Goal: Task Accomplishment & Management: Complete application form

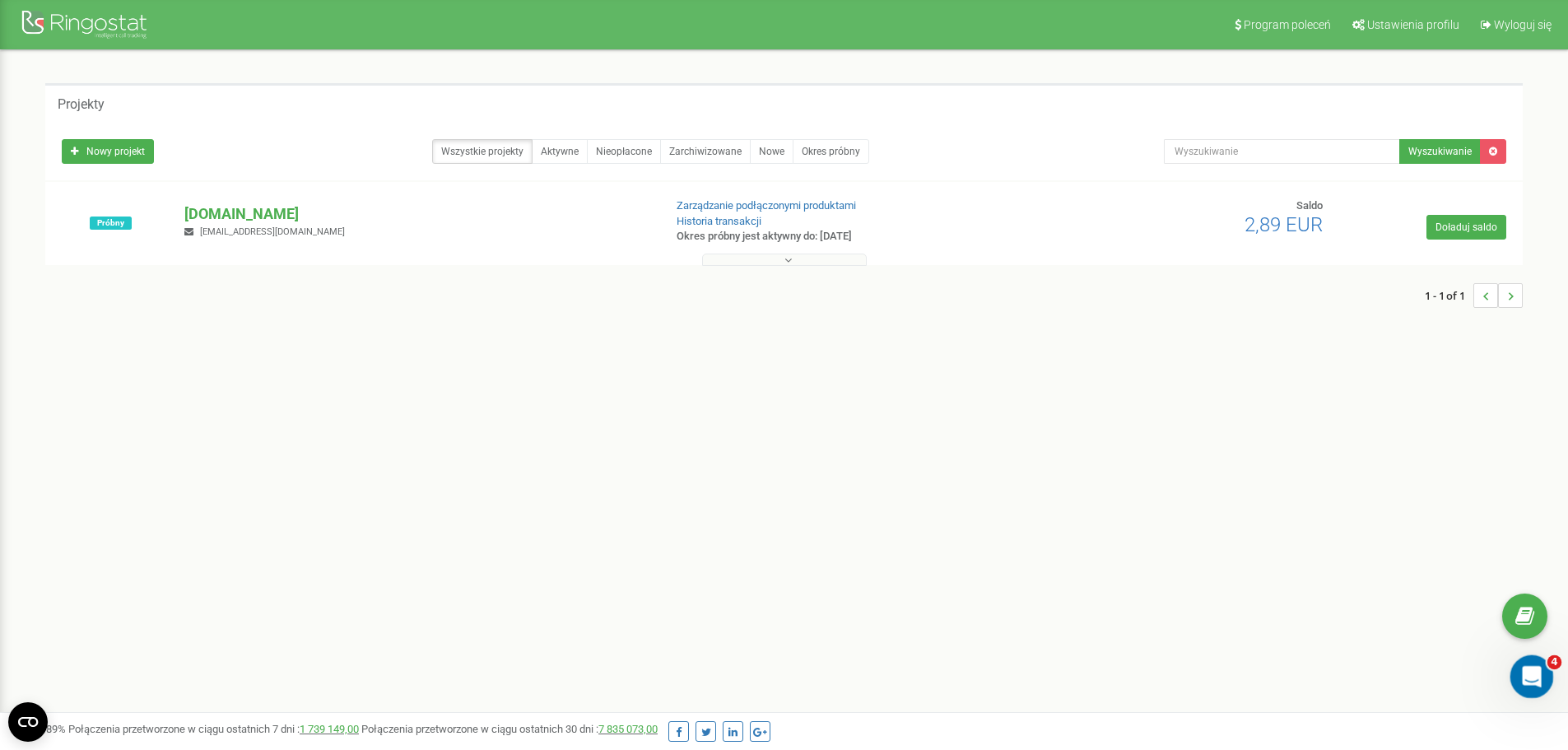
click at [1530, 670] on icon "Otwórz komunikator Intercom" at bounding box center [1529, 674] width 12 height 13
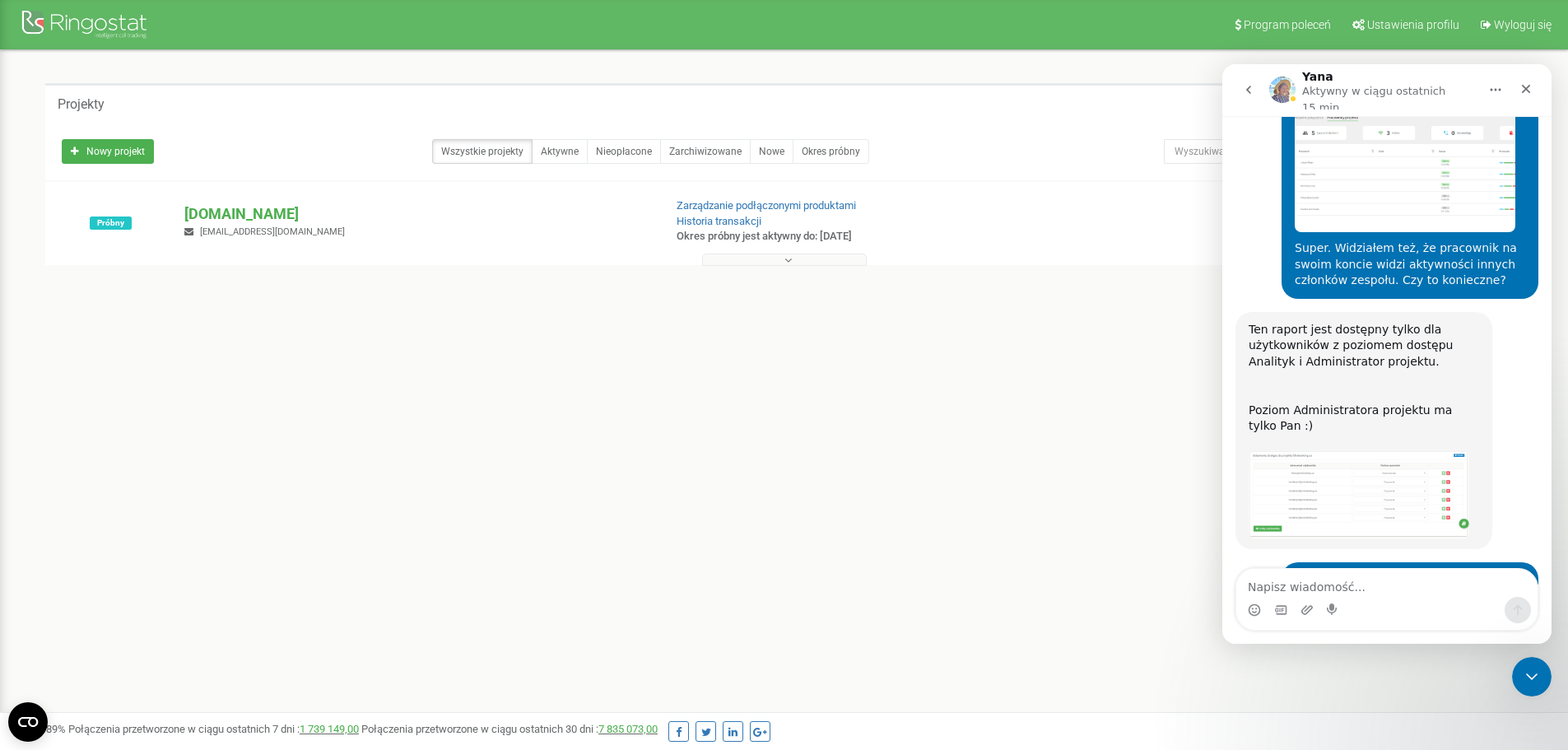
scroll to position [5807, 0]
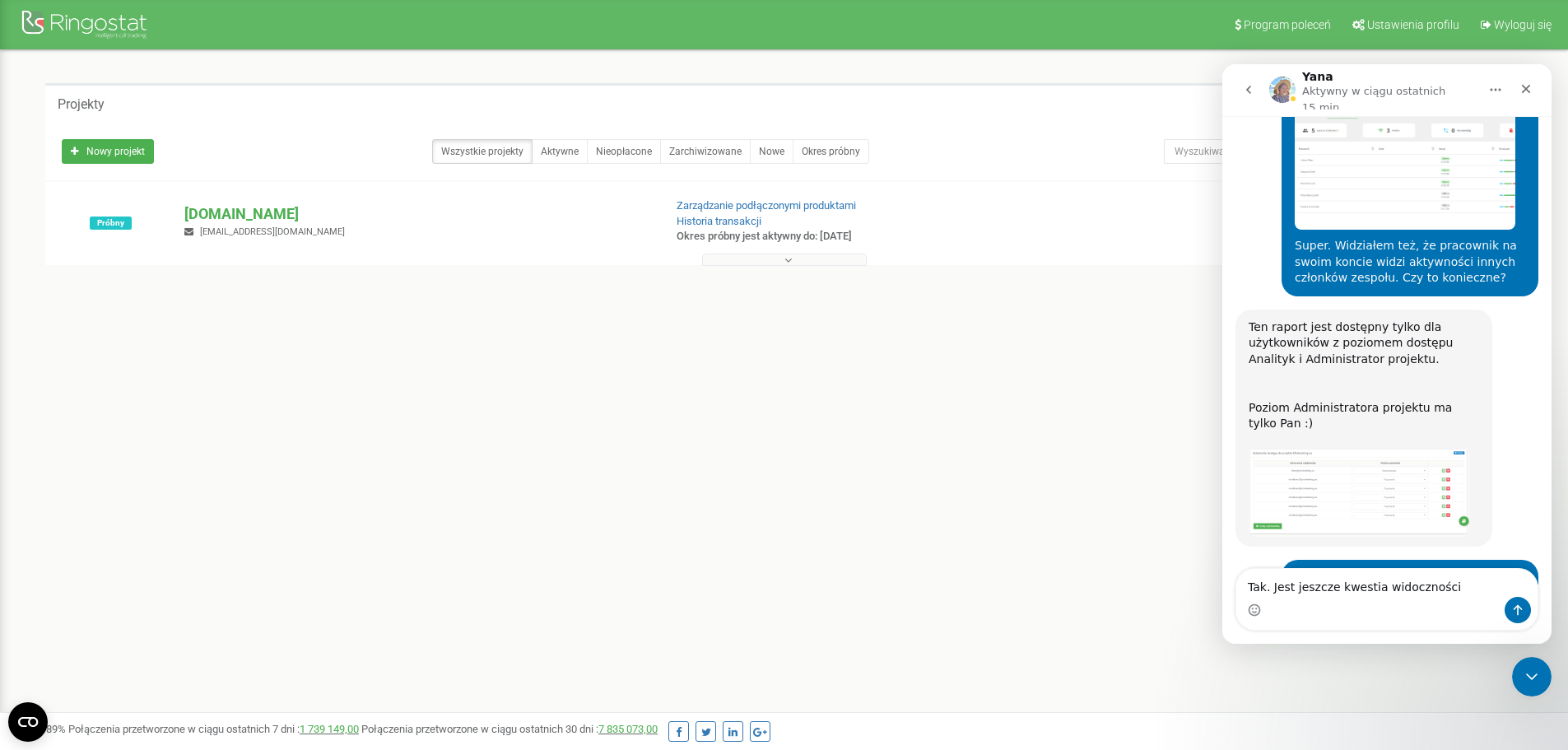
type textarea "Tak. Jest jeszcze kwestia widoczności"
click at [226, 210] on p "[DOMAIN_NAME]" at bounding box center [416, 214] width 465 height 22
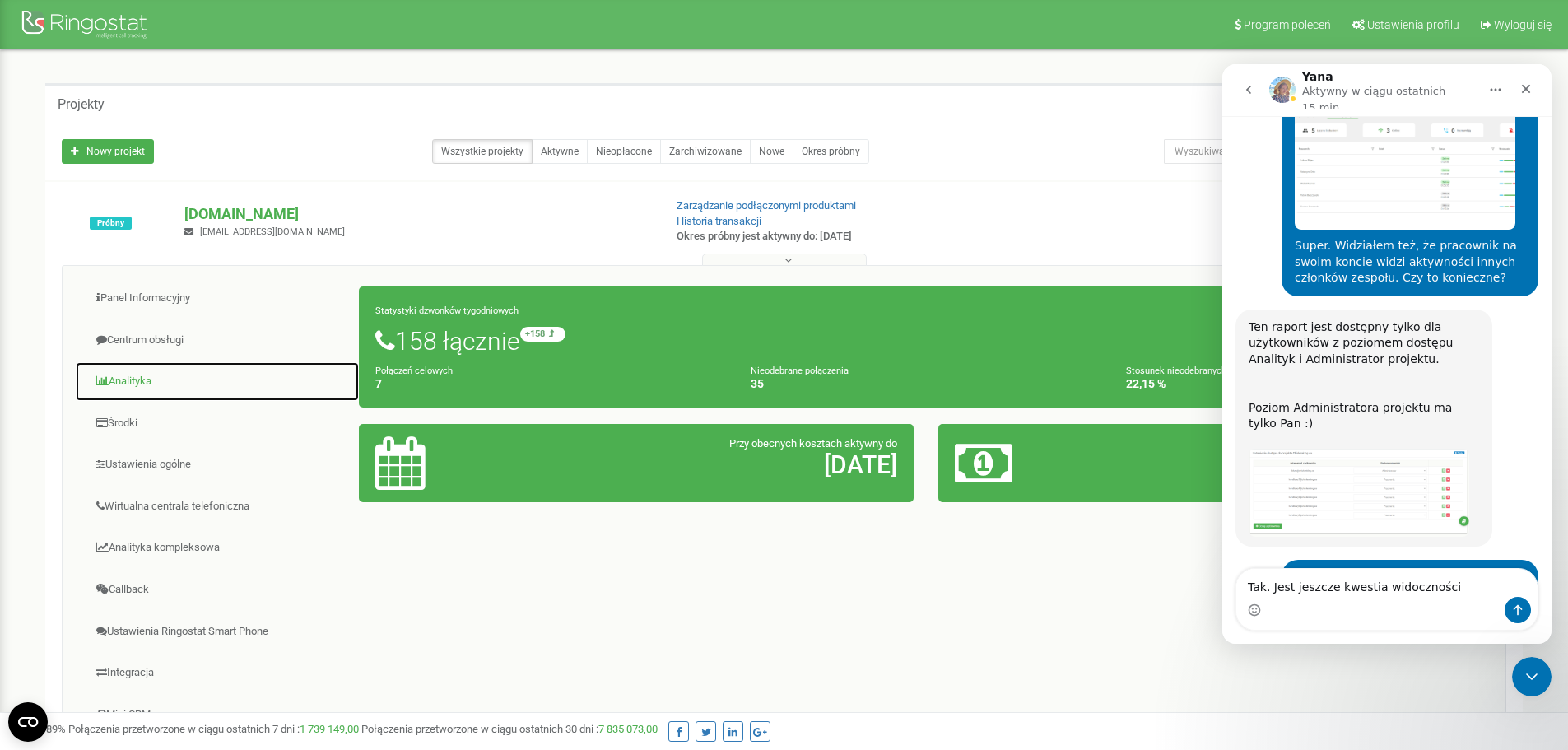
click at [134, 386] on link "Analityka" at bounding box center [217, 381] width 285 height 41
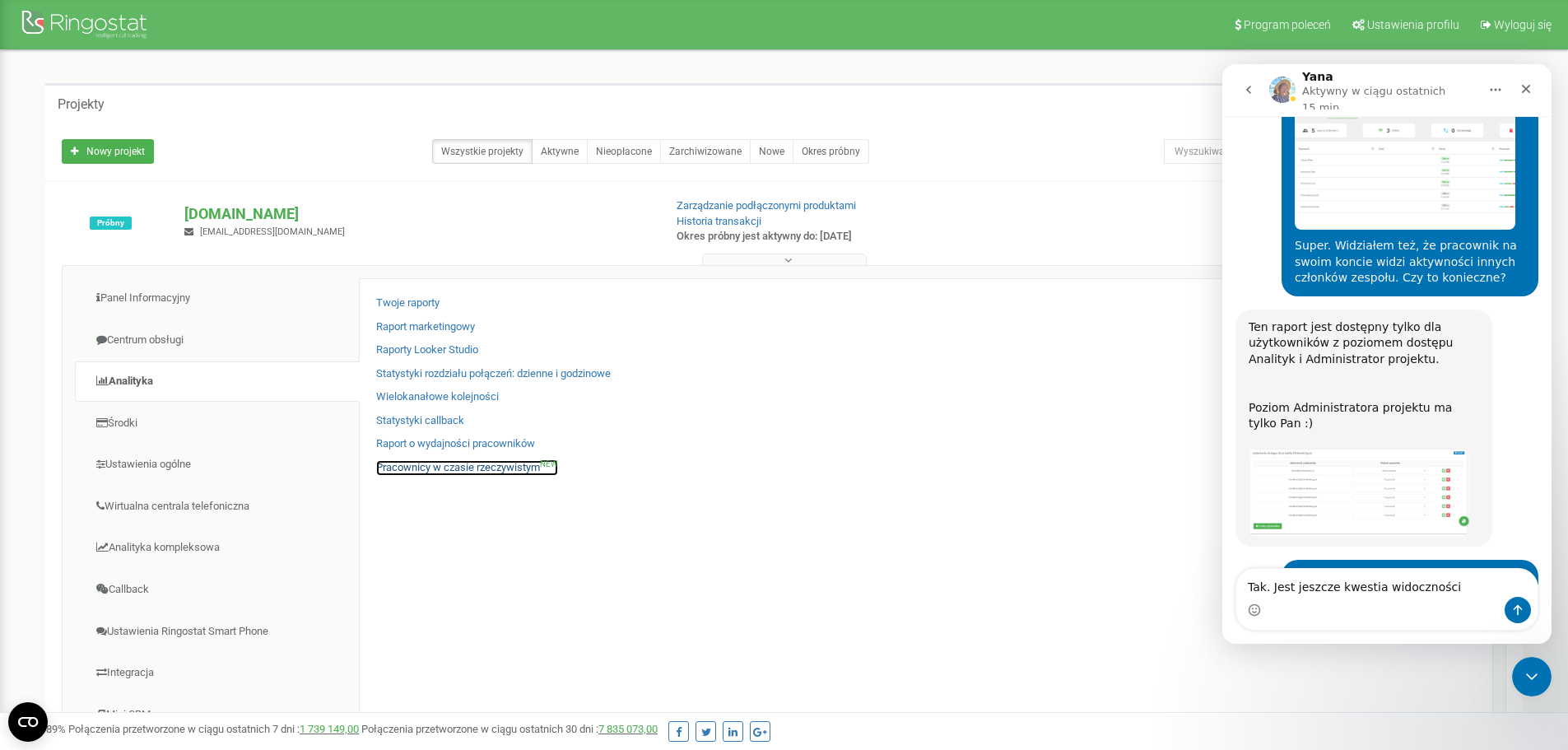
click at [424, 472] on link "Pracownicy w czasie rzeczywistym NEW" at bounding box center [467, 467] width 181 height 16
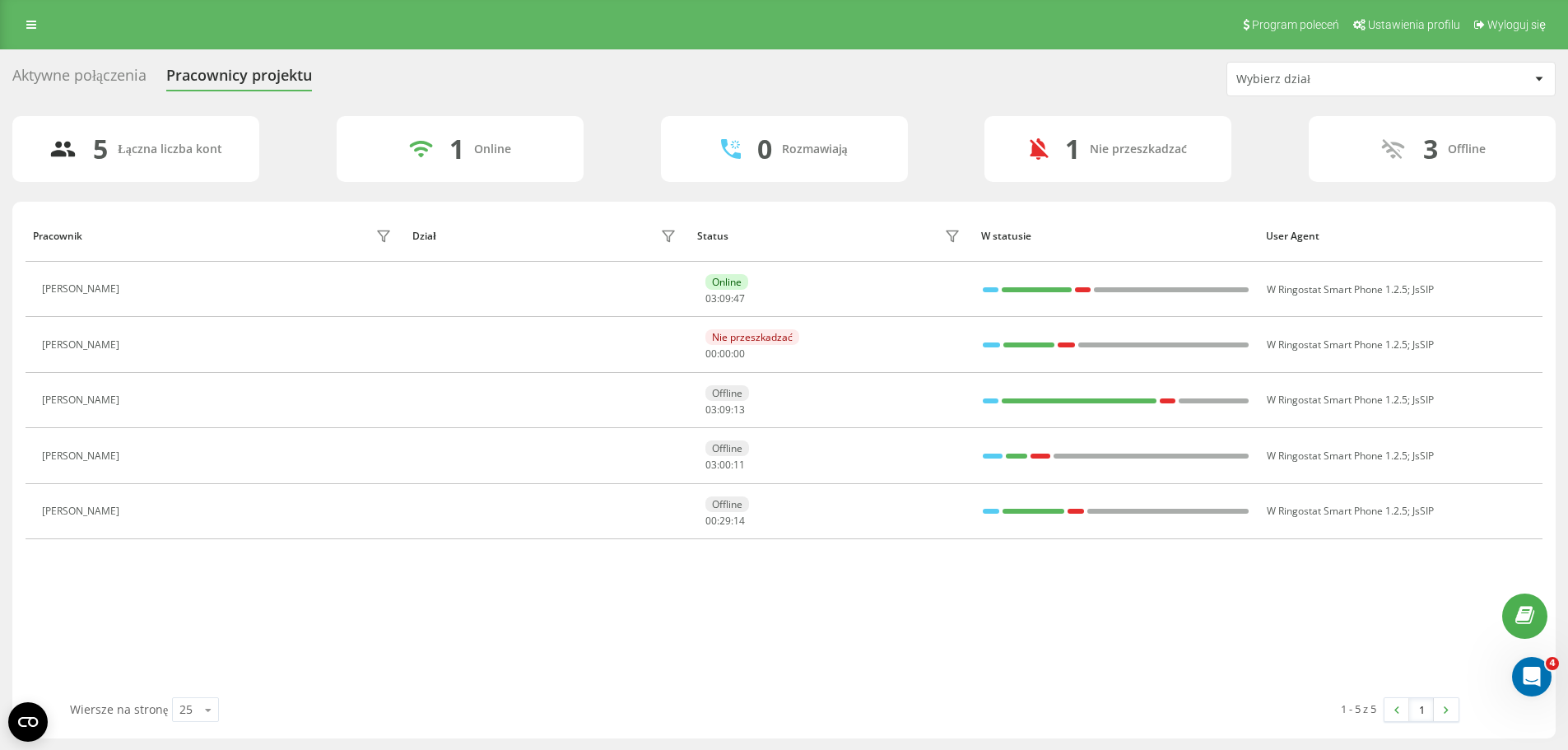
click at [828, 65] on div "Aktywne połączenia Pracownicy projektu Wybierz dział" at bounding box center [784, 79] width 1543 height 35
click at [1531, 672] on icon "Otwórz komunikator Intercom" at bounding box center [1529, 674] width 12 height 13
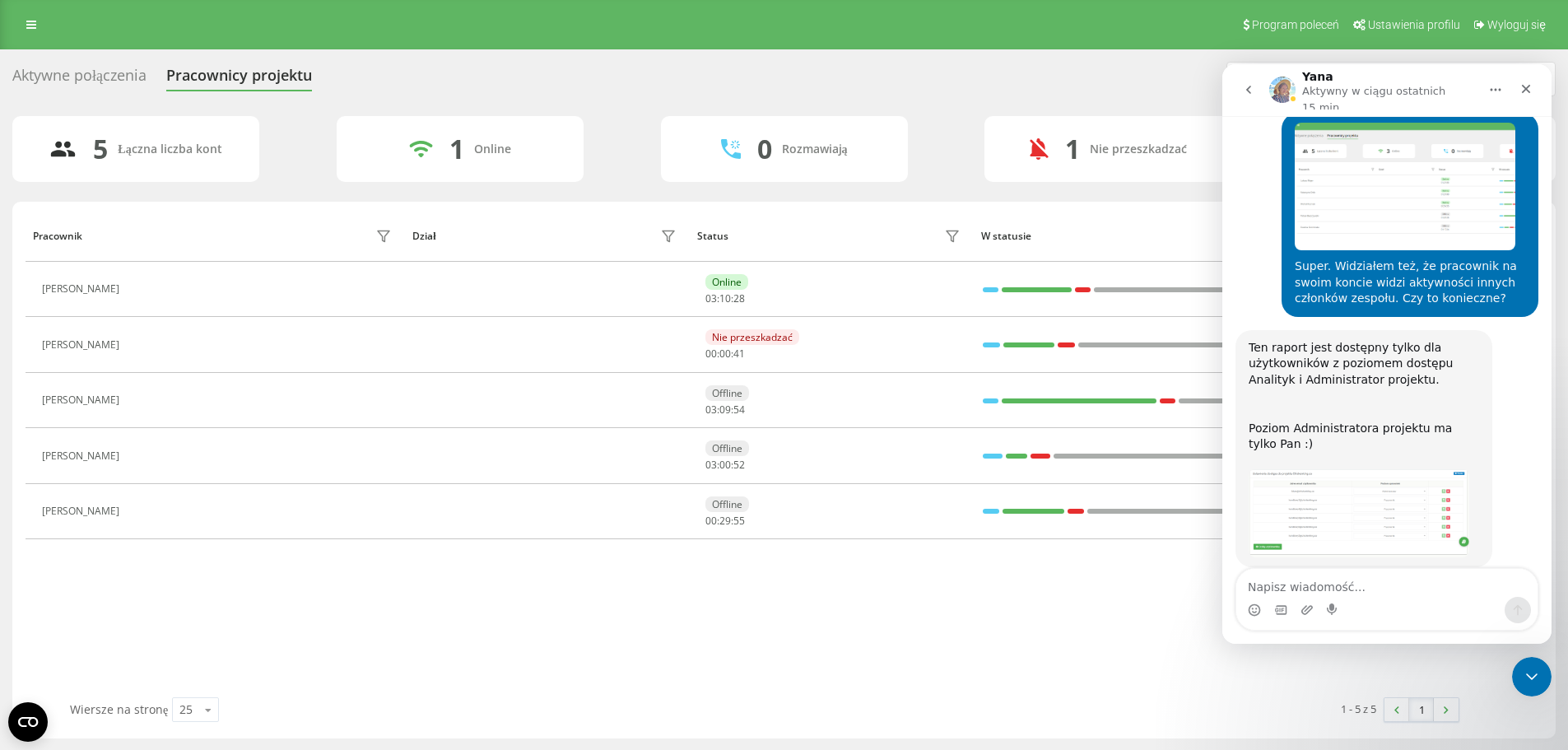
scroll to position [5807, 0]
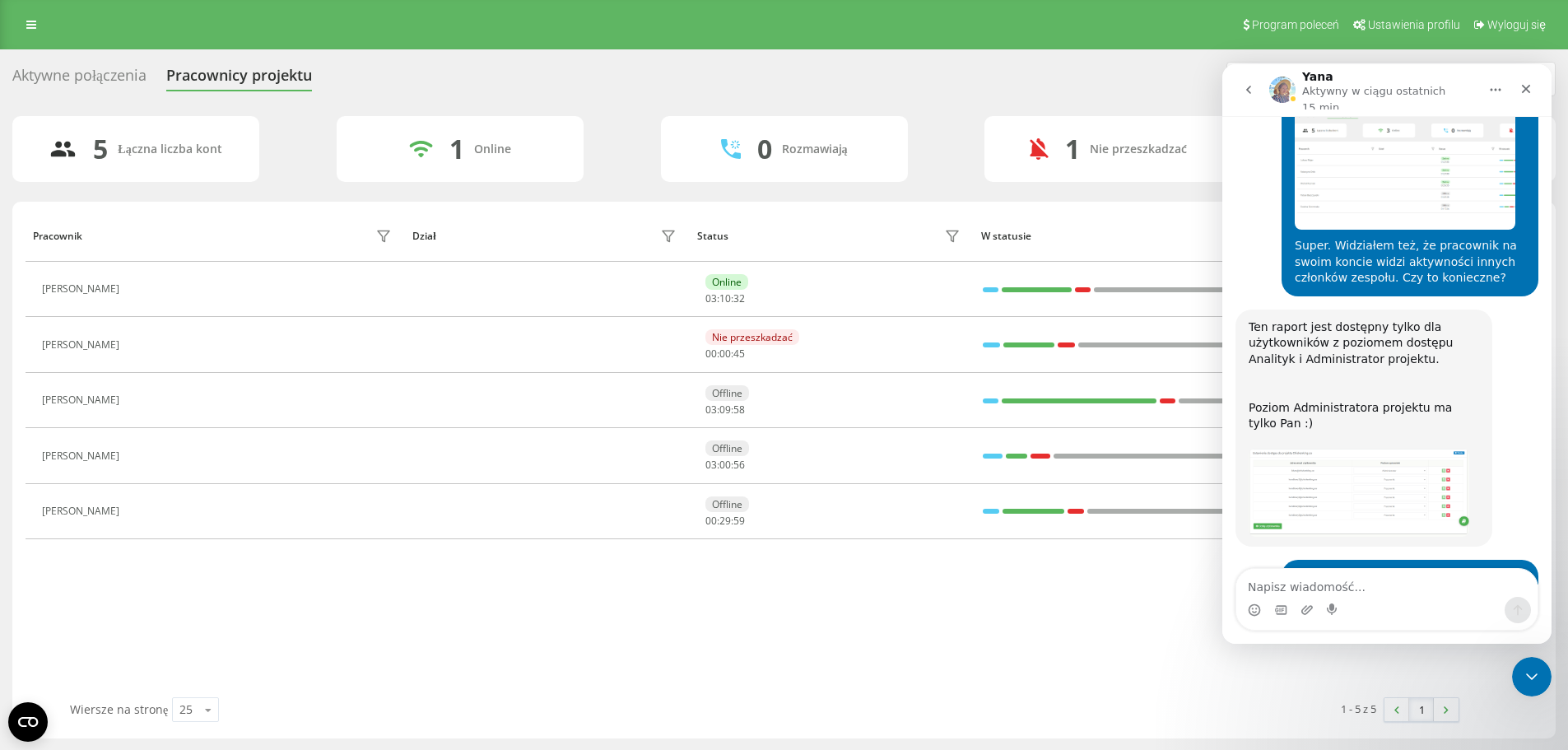
click at [1381, 582] on textarea "Napisz wiadomość..." at bounding box center [1387, 583] width 301 height 28
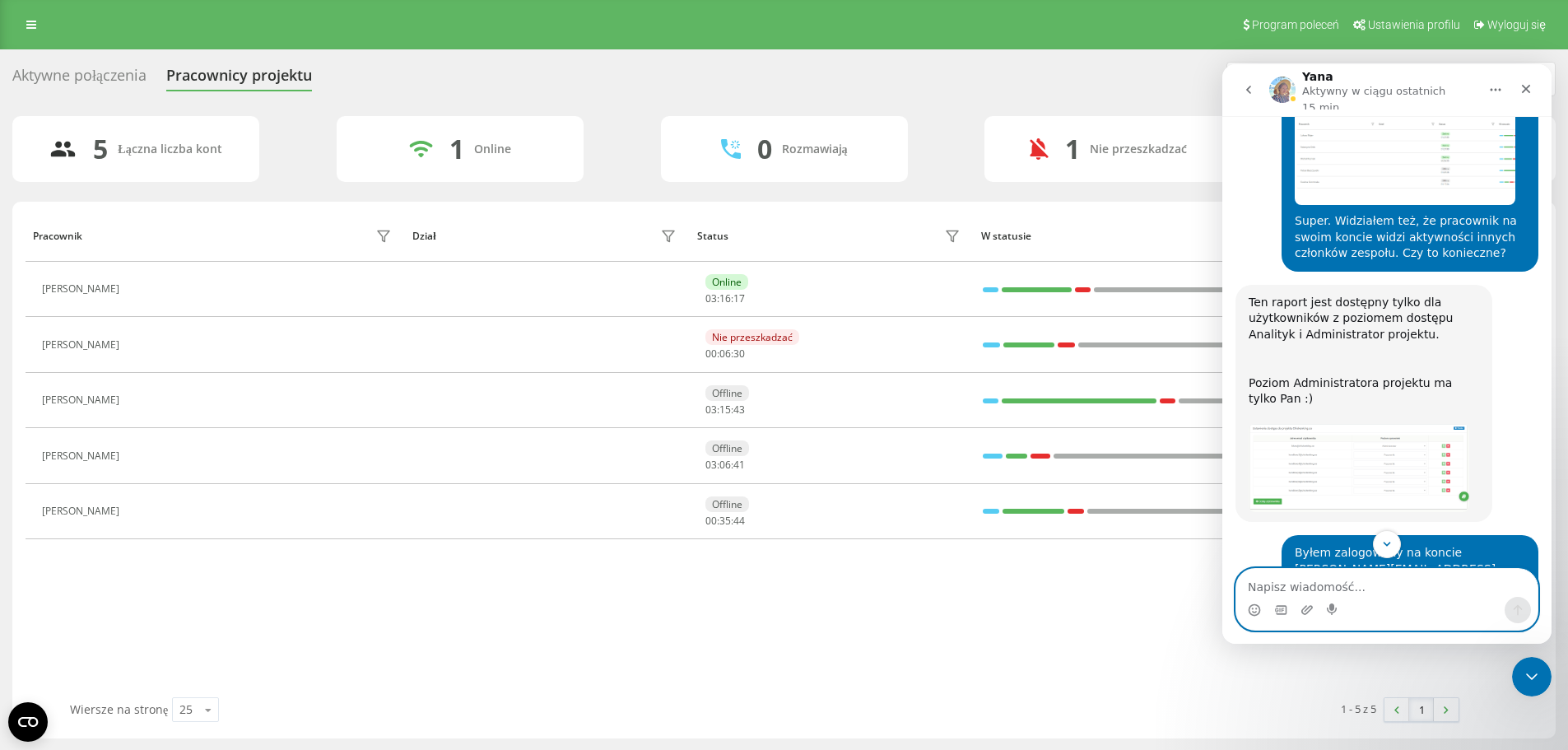
scroll to position [5997, 0]
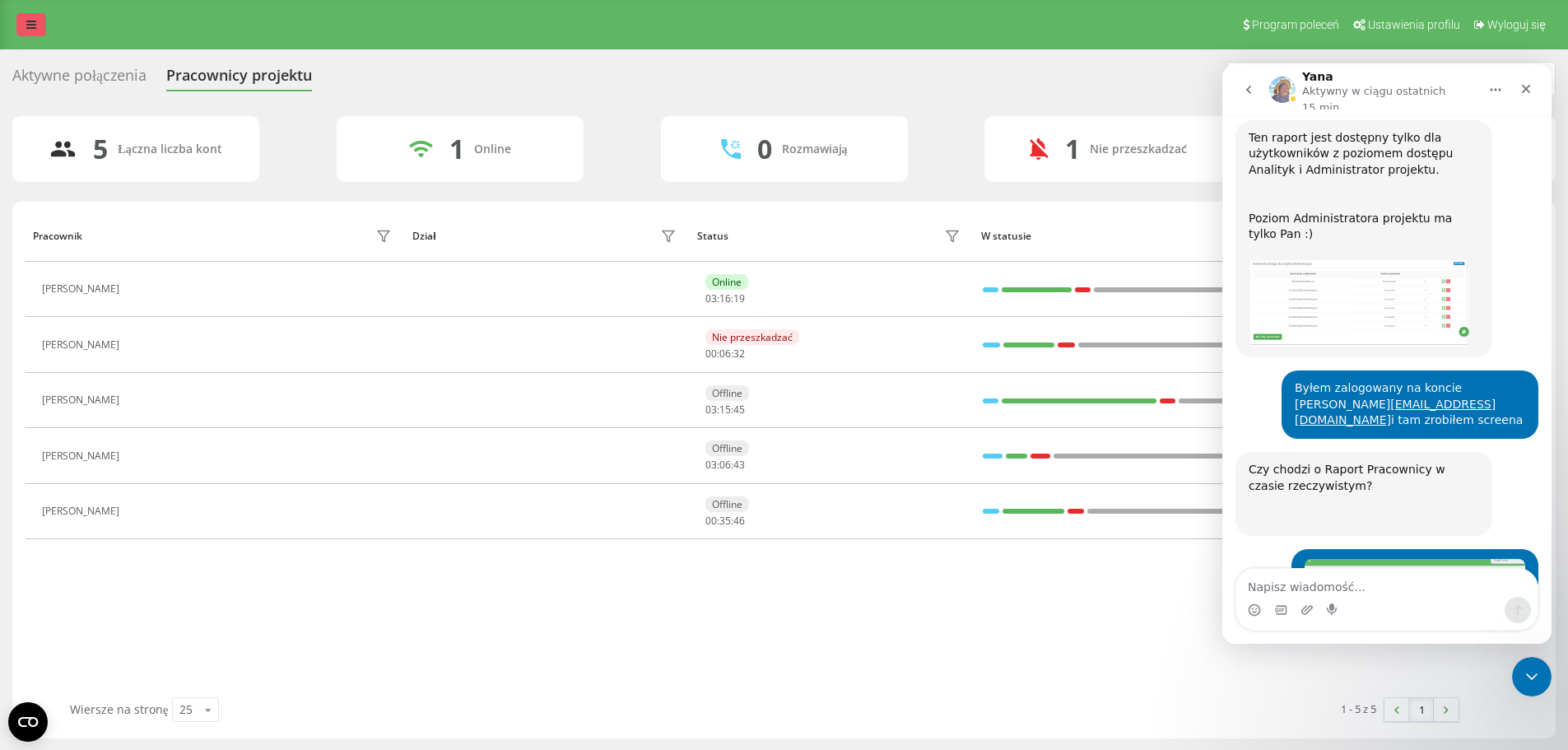
click at [31, 25] on icon at bounding box center [31, 25] width 10 height 12
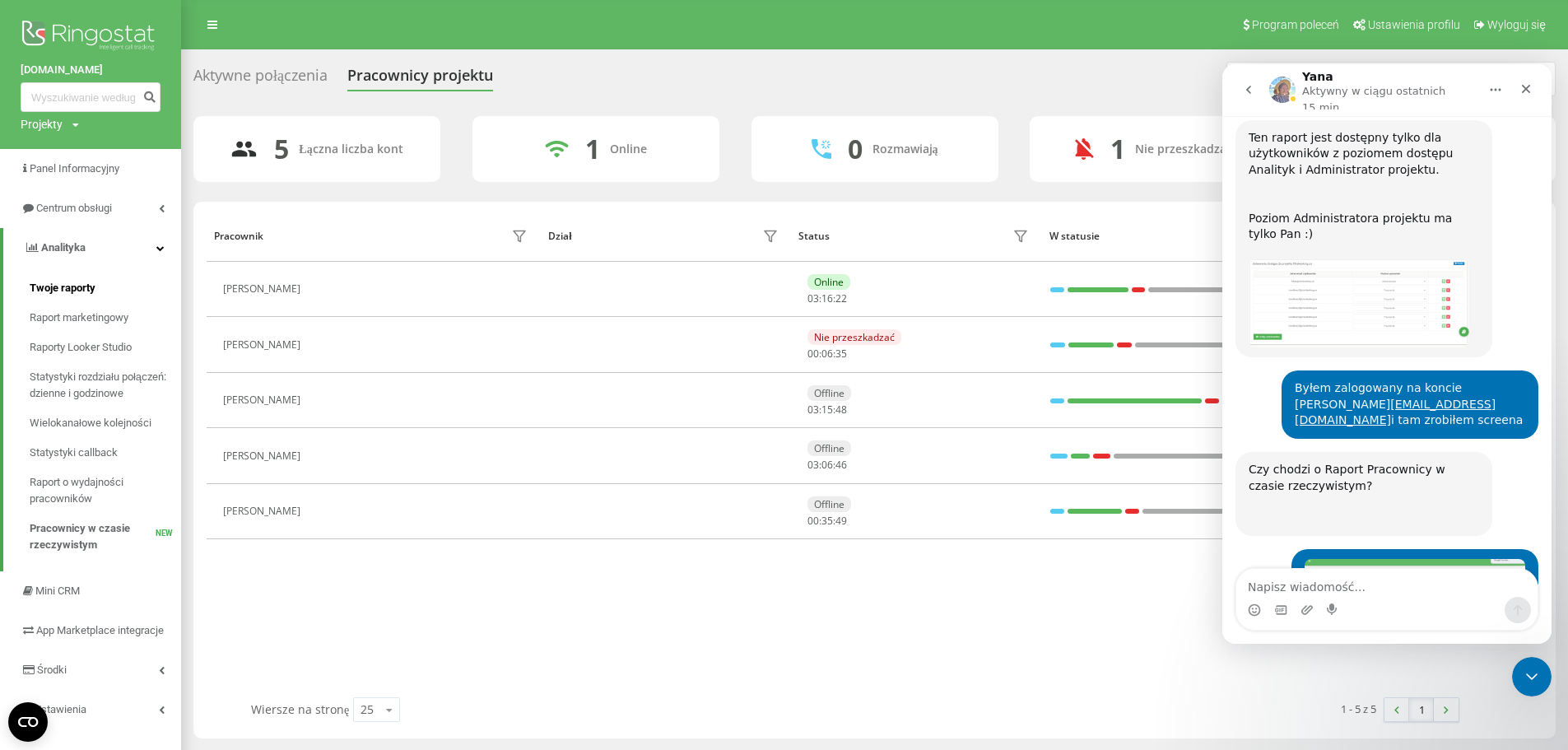
click at [66, 284] on span "Twoje raporty" at bounding box center [62, 288] width 65 height 17
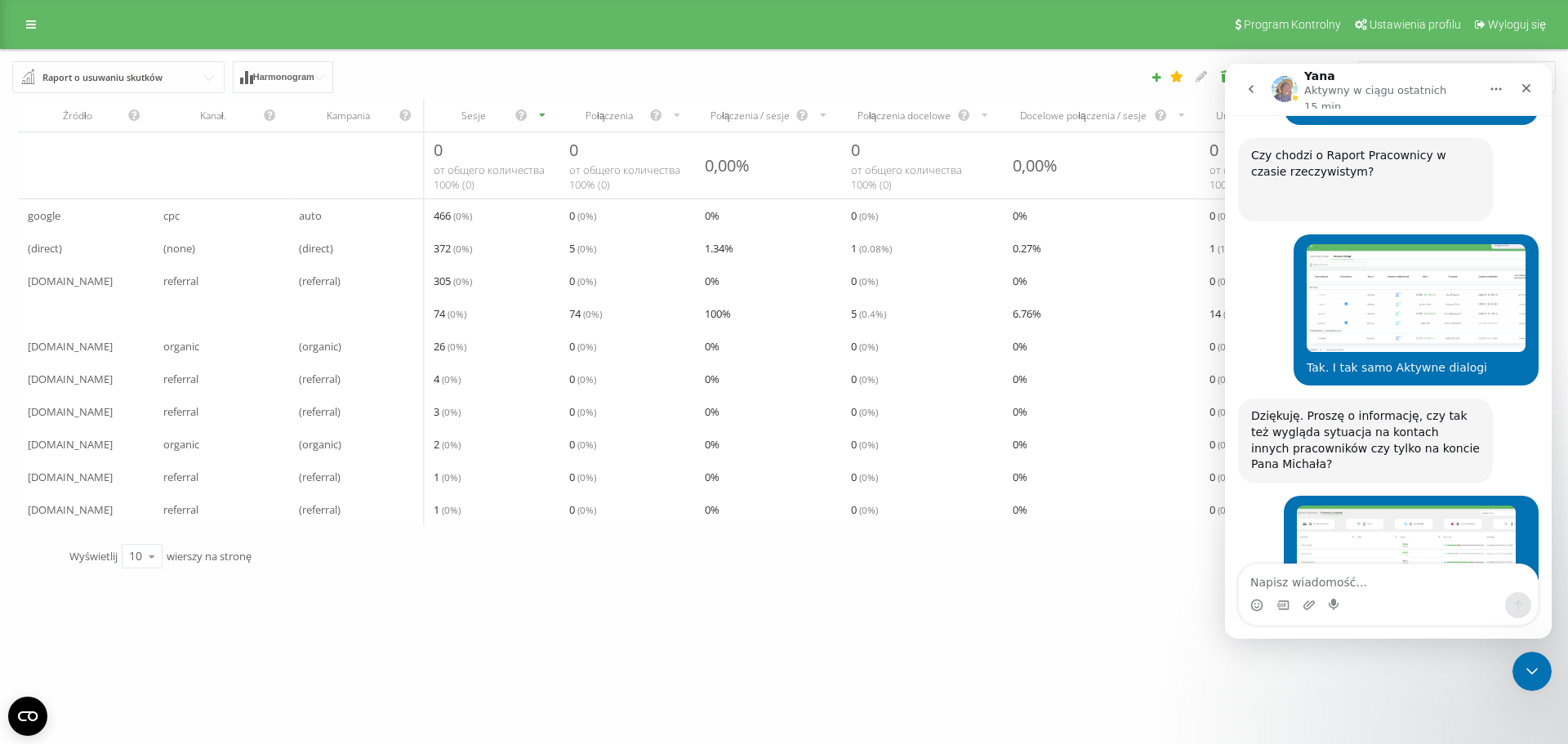
scroll to position [6269, 0]
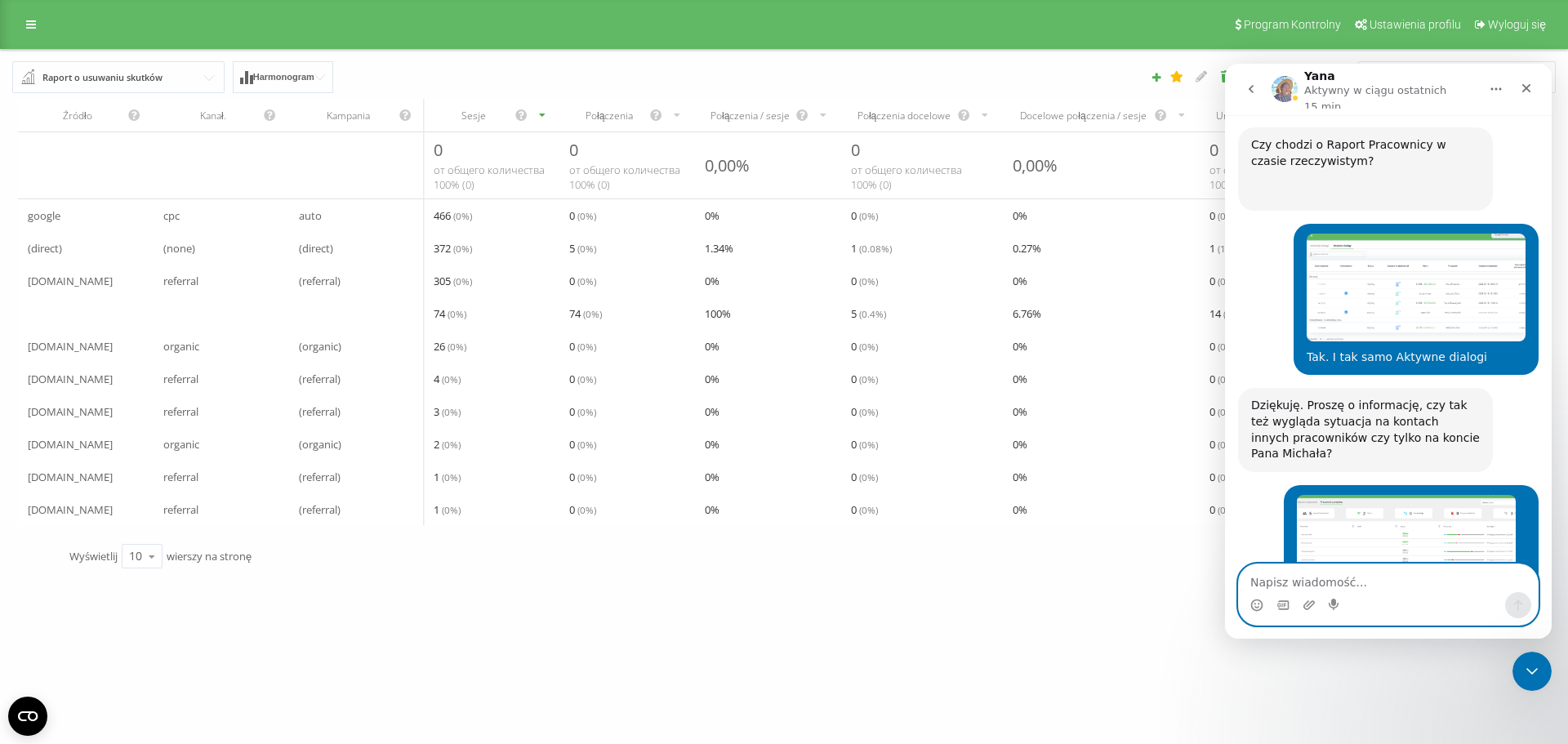
click at [1385, 582] on textarea "Napisz wiadomość..." at bounding box center [1387, 578] width 298 height 28
type textarea "C"
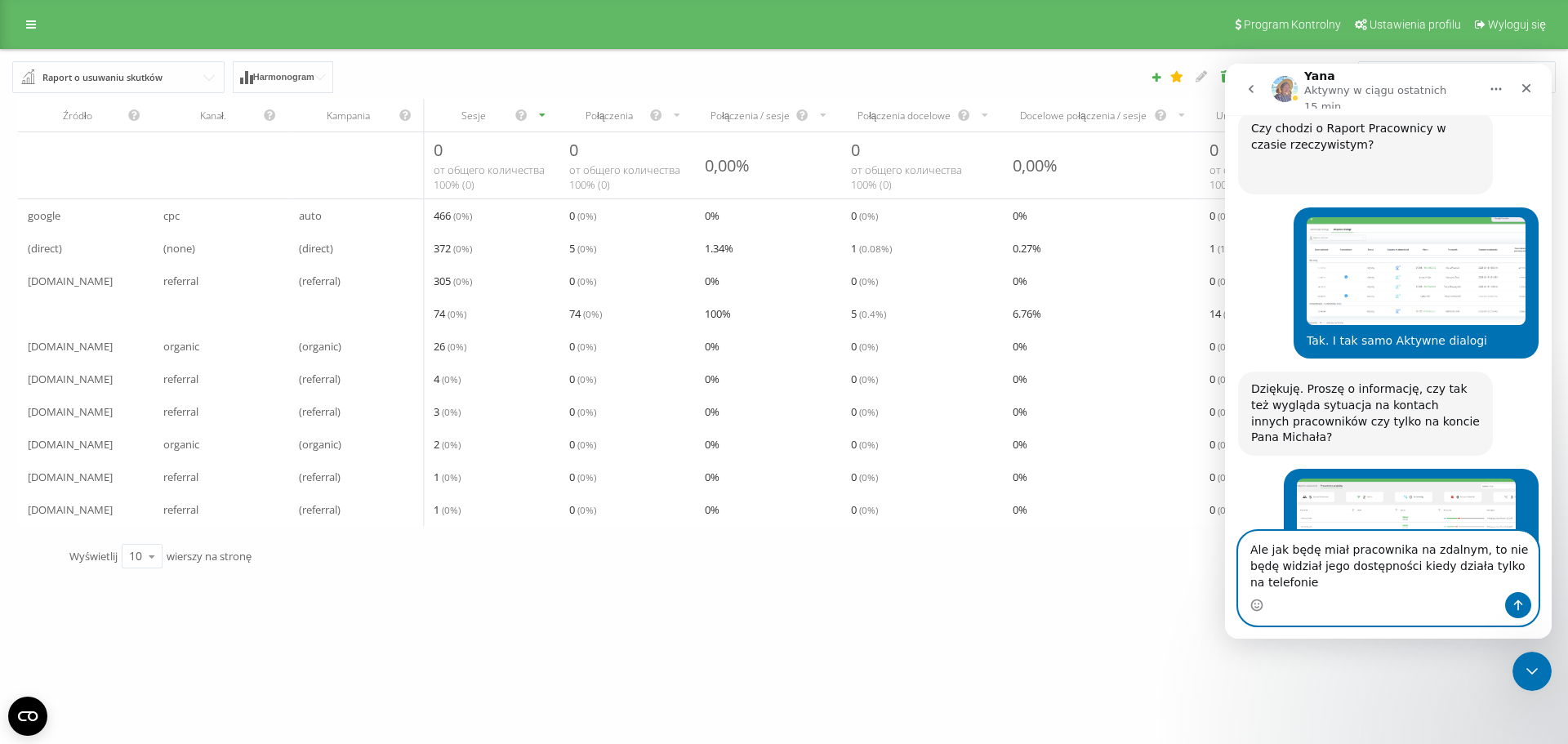
type textarea "Ale jak będę miał pracownika na zdalnym, to nie będę widział jego dostępności k…"
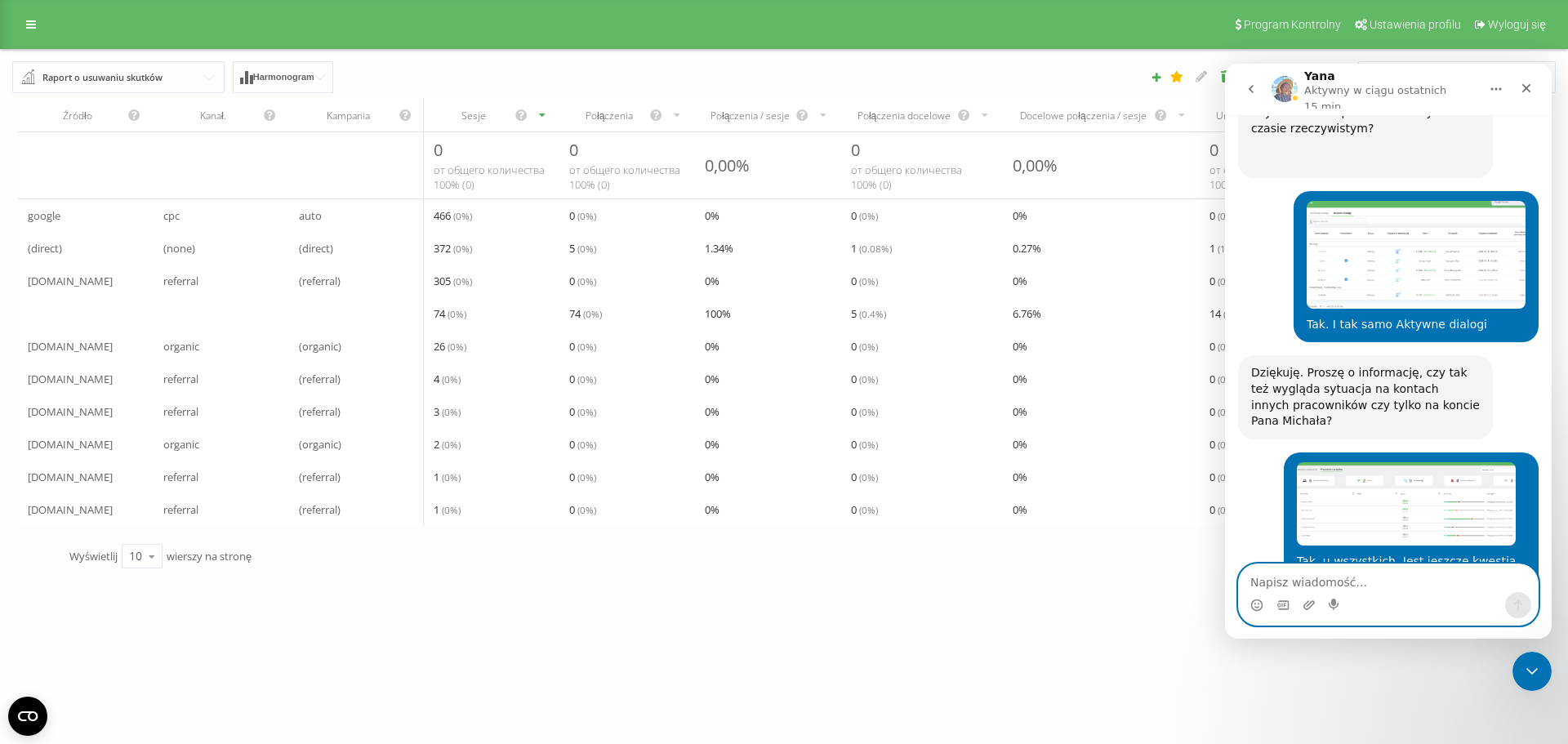
scroll to position [6350, 0]
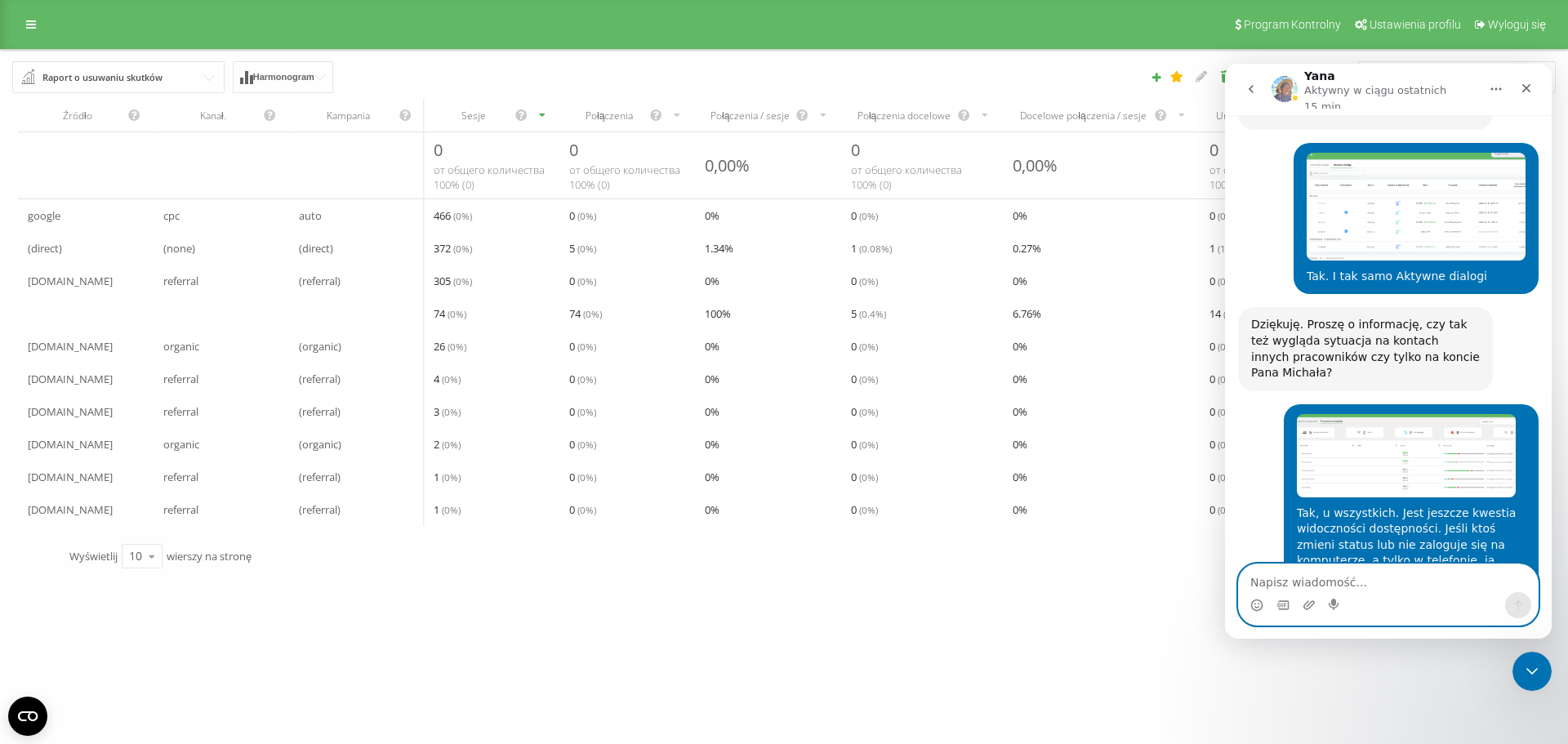
click at [1393, 580] on textarea "Napisz wiadomość..." at bounding box center [1387, 578] width 298 height 28
click at [1376, 585] on textarea "Napisz wiadomość..." at bounding box center [1387, 578] width 298 height 28
click at [1357, 585] on textarea "Mam zaimportowane wcześniej z fakturowni" at bounding box center [1387, 578] width 298 height 28
click at [1481, 585] on textarea "Mam zaimportowaną wcześniej z fakturowni" at bounding box center [1387, 578] width 298 height 28
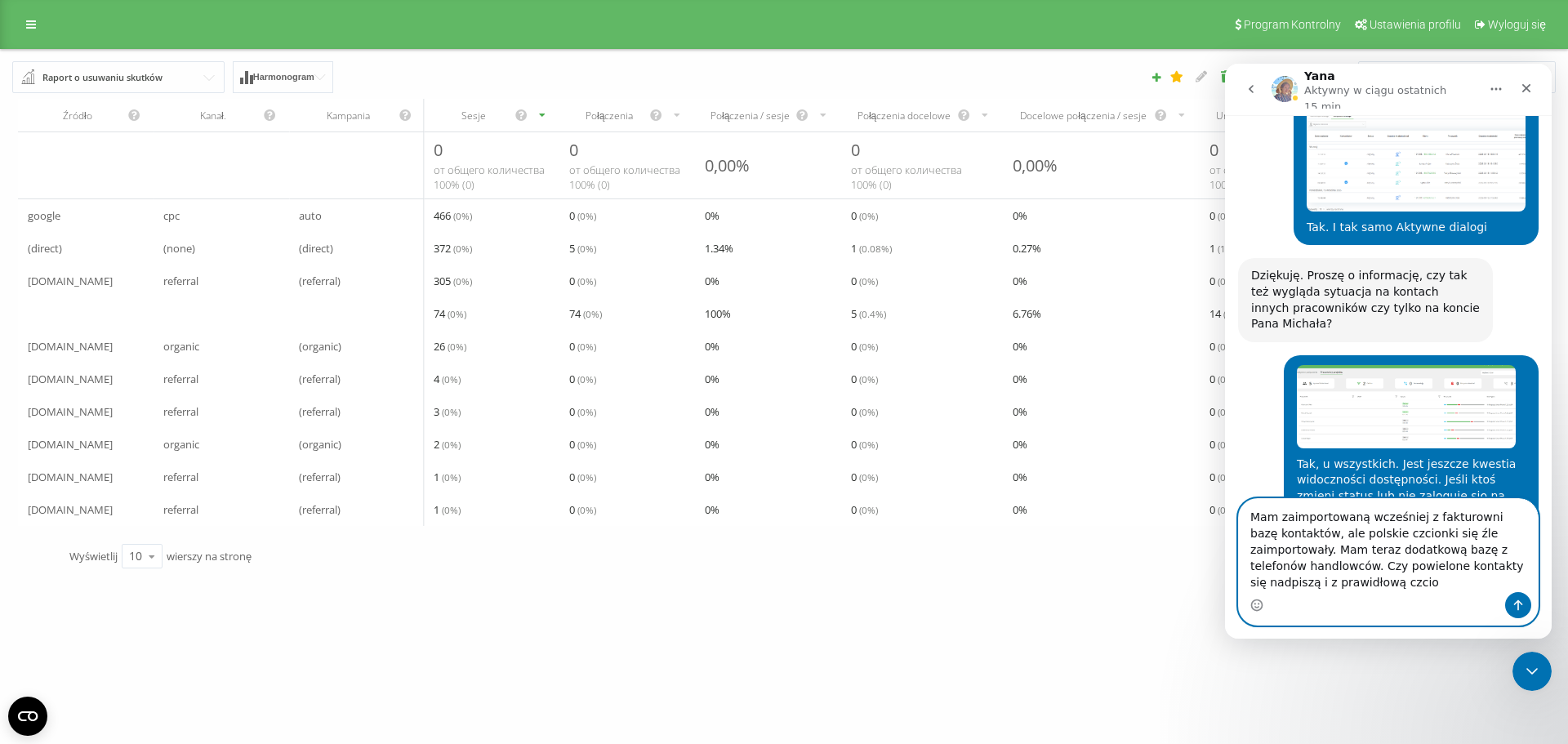
scroll to position [6416, 0]
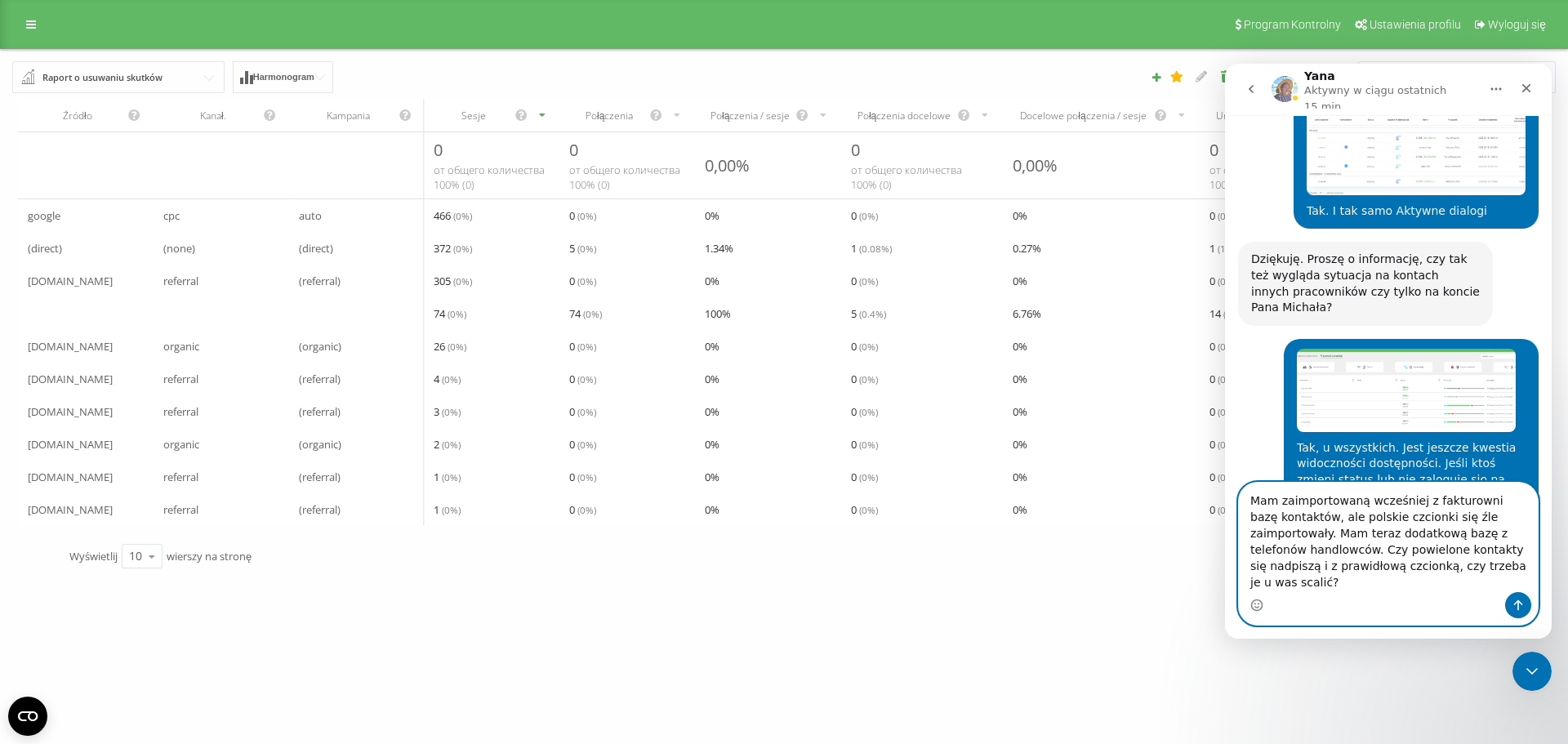
click at [1524, 551] on textarea "Mam zaimportowaną wcześniej z fakturowni bazę kontaktów, ale polskie czcionki s…" at bounding box center [1387, 537] width 298 height 109
type textarea "Mam zaimportowaną wcześniej z fakturowni bazę kontaktów, ale polskie czcionki s…"
click at [1523, 603] on icon "Wyślij wiadomość…" at bounding box center [1518, 605] width 13 height 13
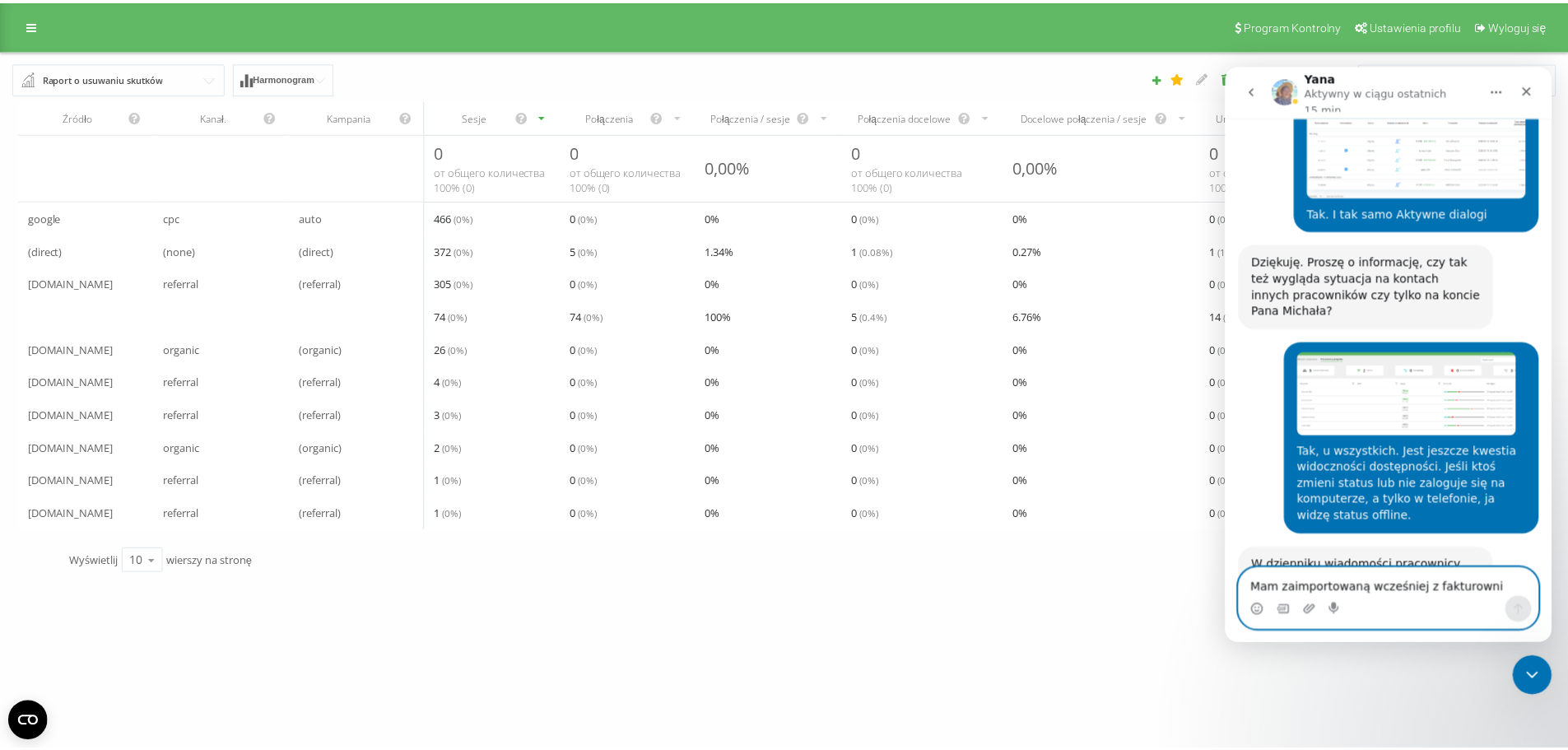
scroll to position [6519, 0]
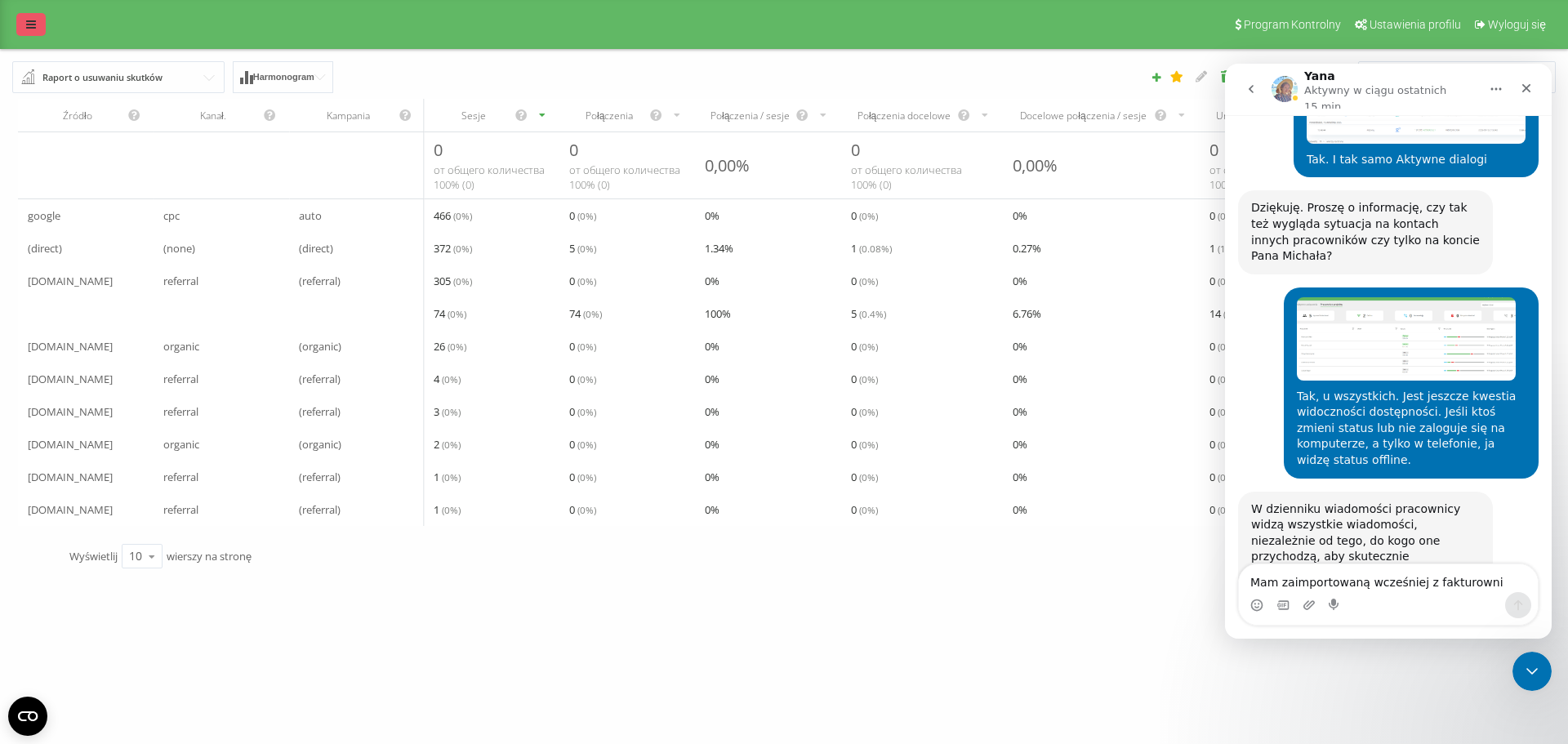
click at [23, 22] on link at bounding box center [31, 25] width 30 height 23
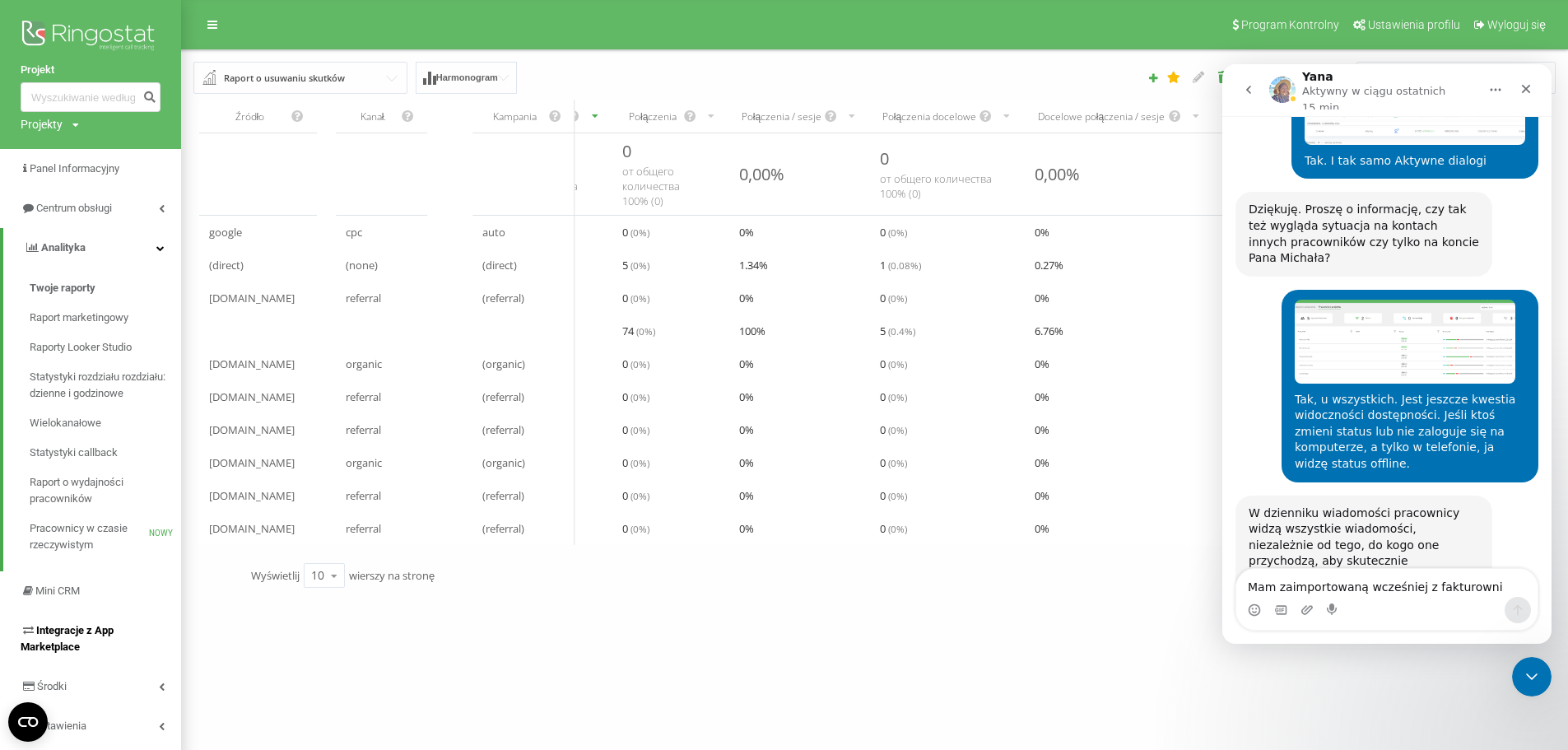
click at [52, 631] on font "Integracje z App Marketplace" at bounding box center [67, 638] width 93 height 29
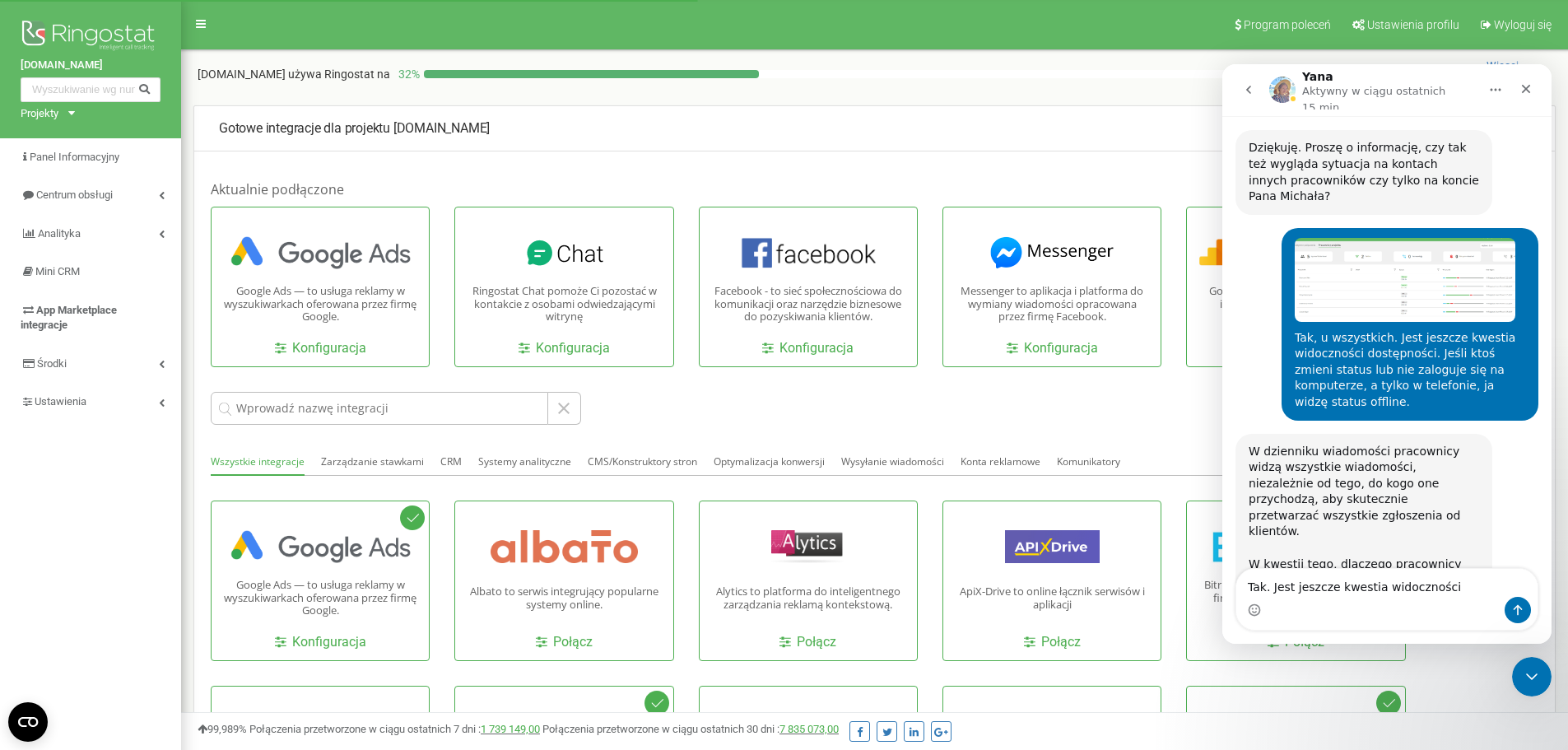
scroll to position [6583, 0]
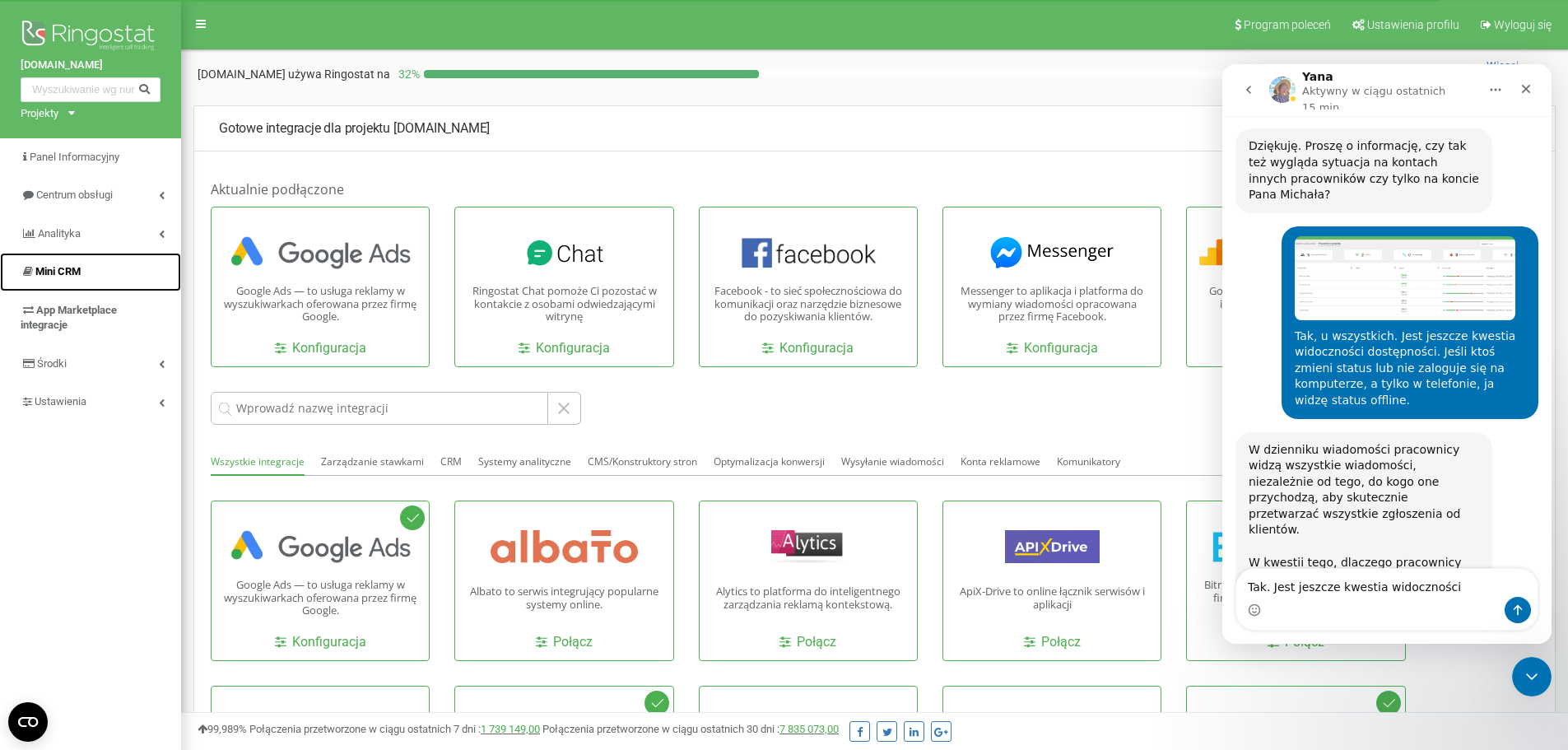
click at [47, 269] on span "Mini CRM" at bounding box center [58, 271] width 46 height 12
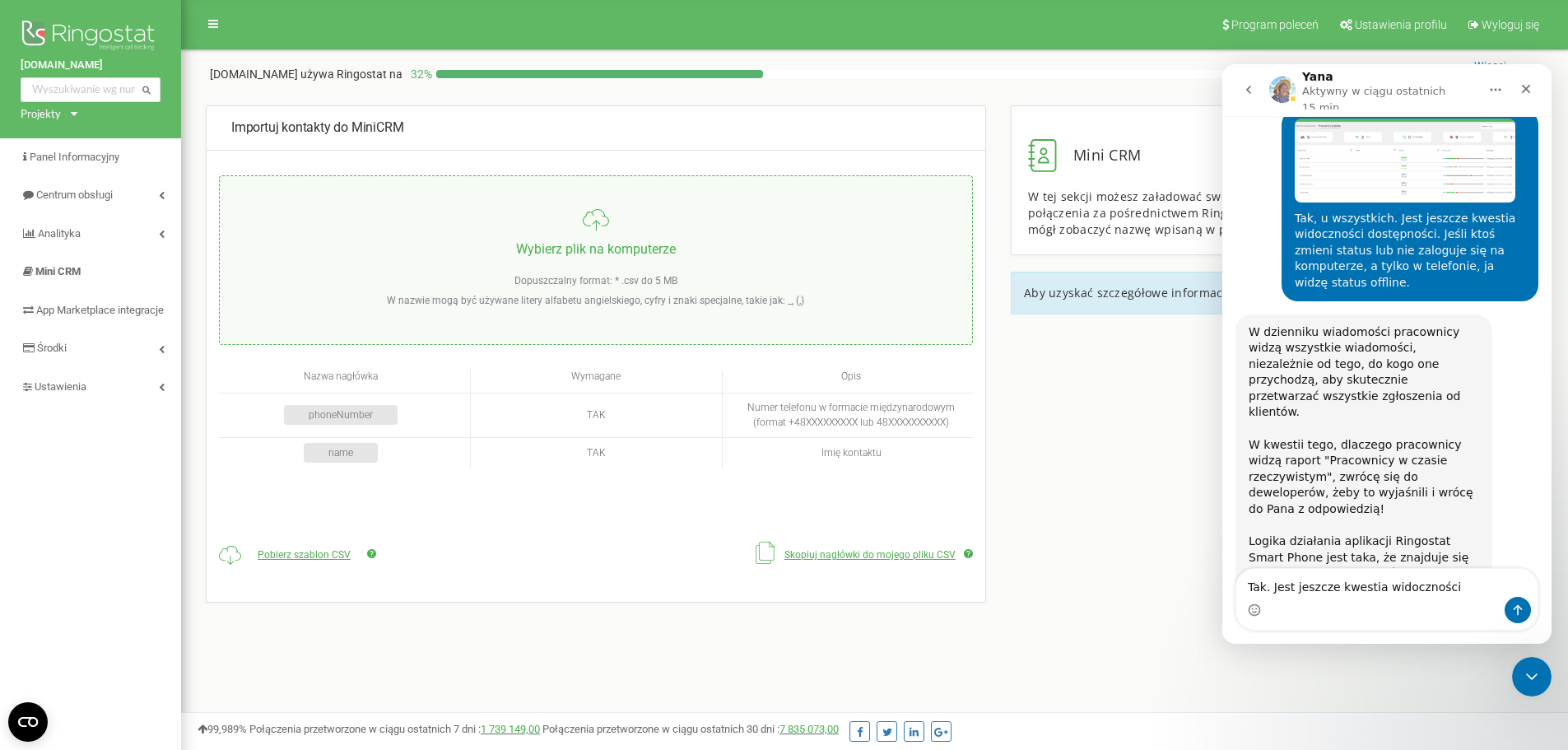
scroll to position [6713, 0]
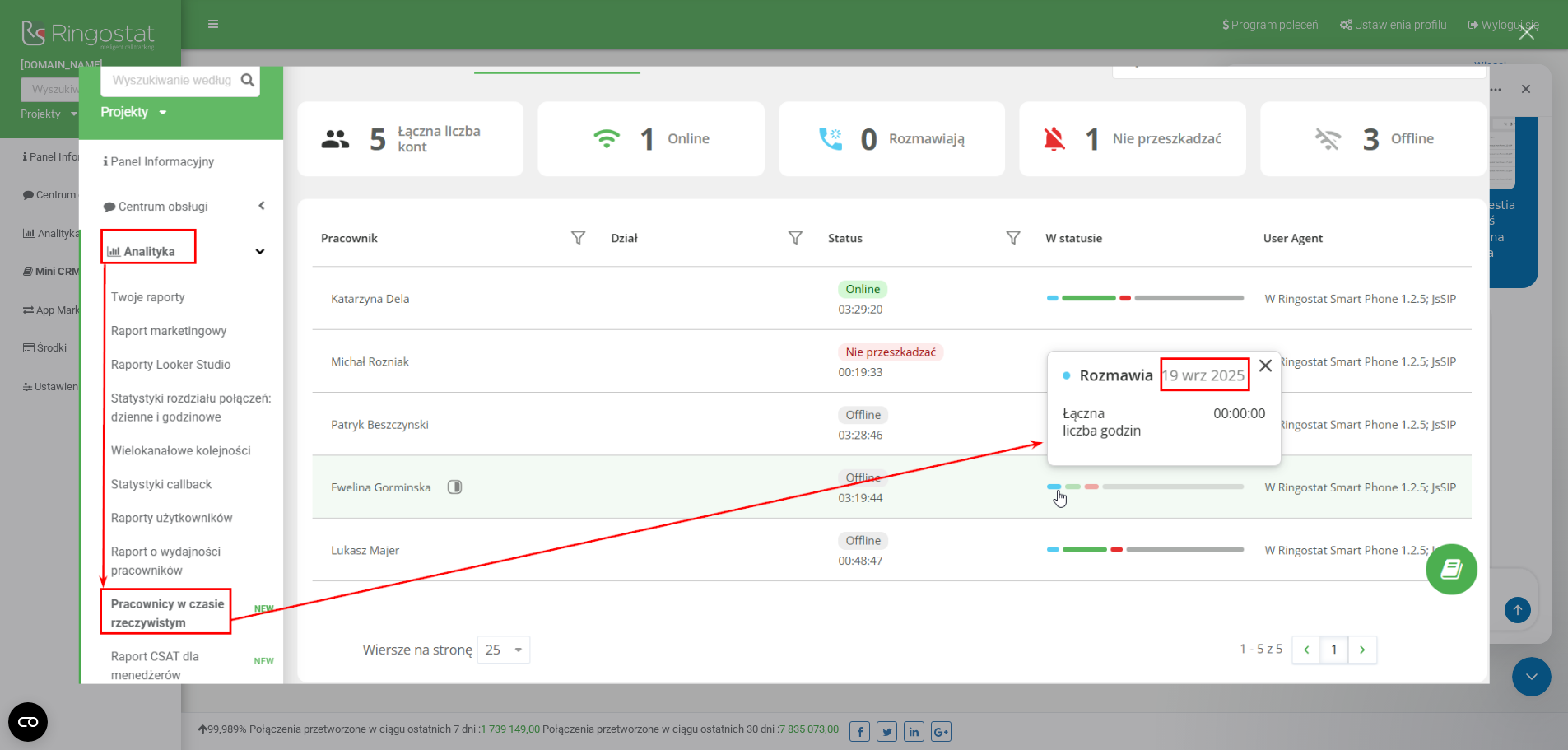
click at [1524, 28] on div "Zamknij" at bounding box center [1527, 32] width 16 height 16
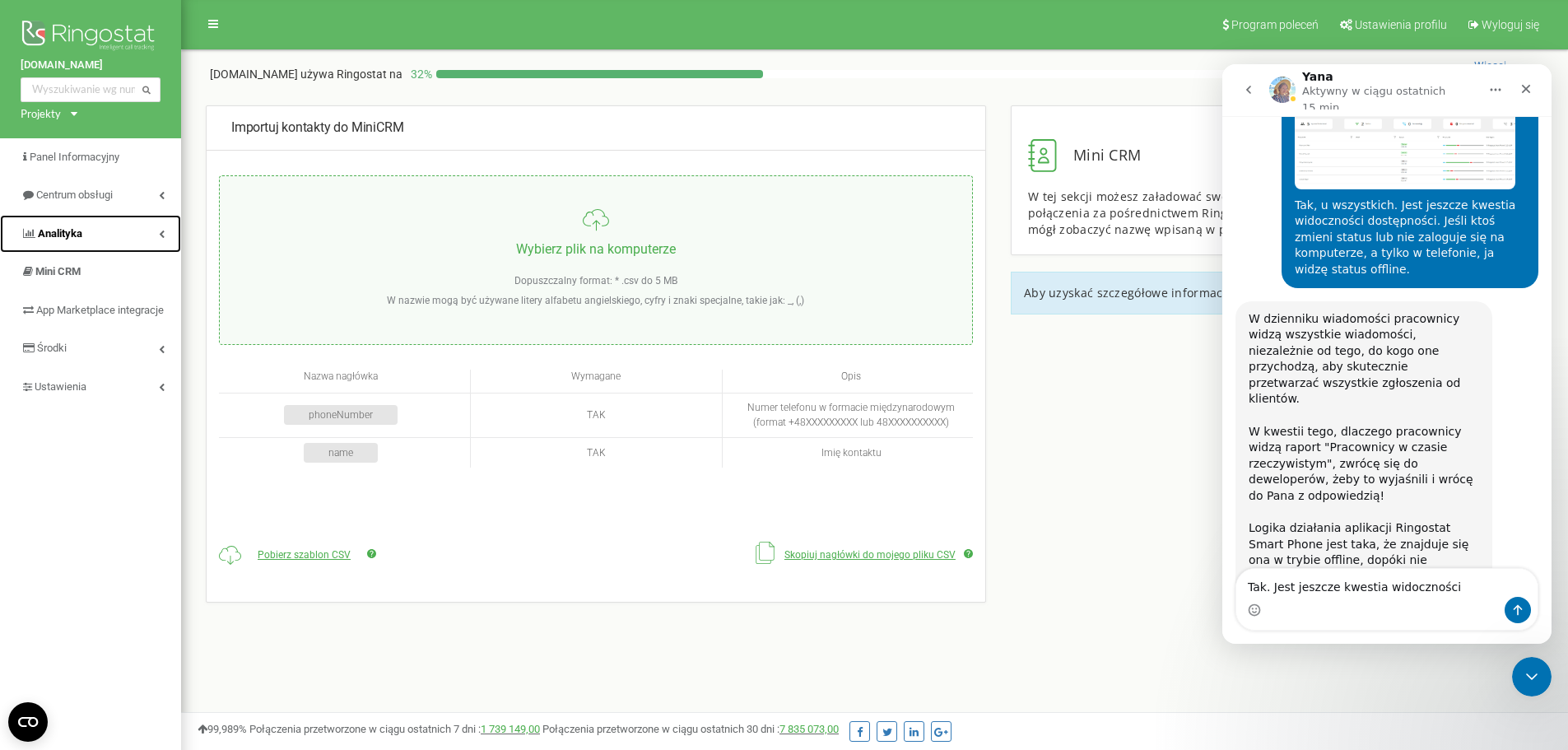
click at [60, 229] on span "Analityka" at bounding box center [60, 233] width 45 height 12
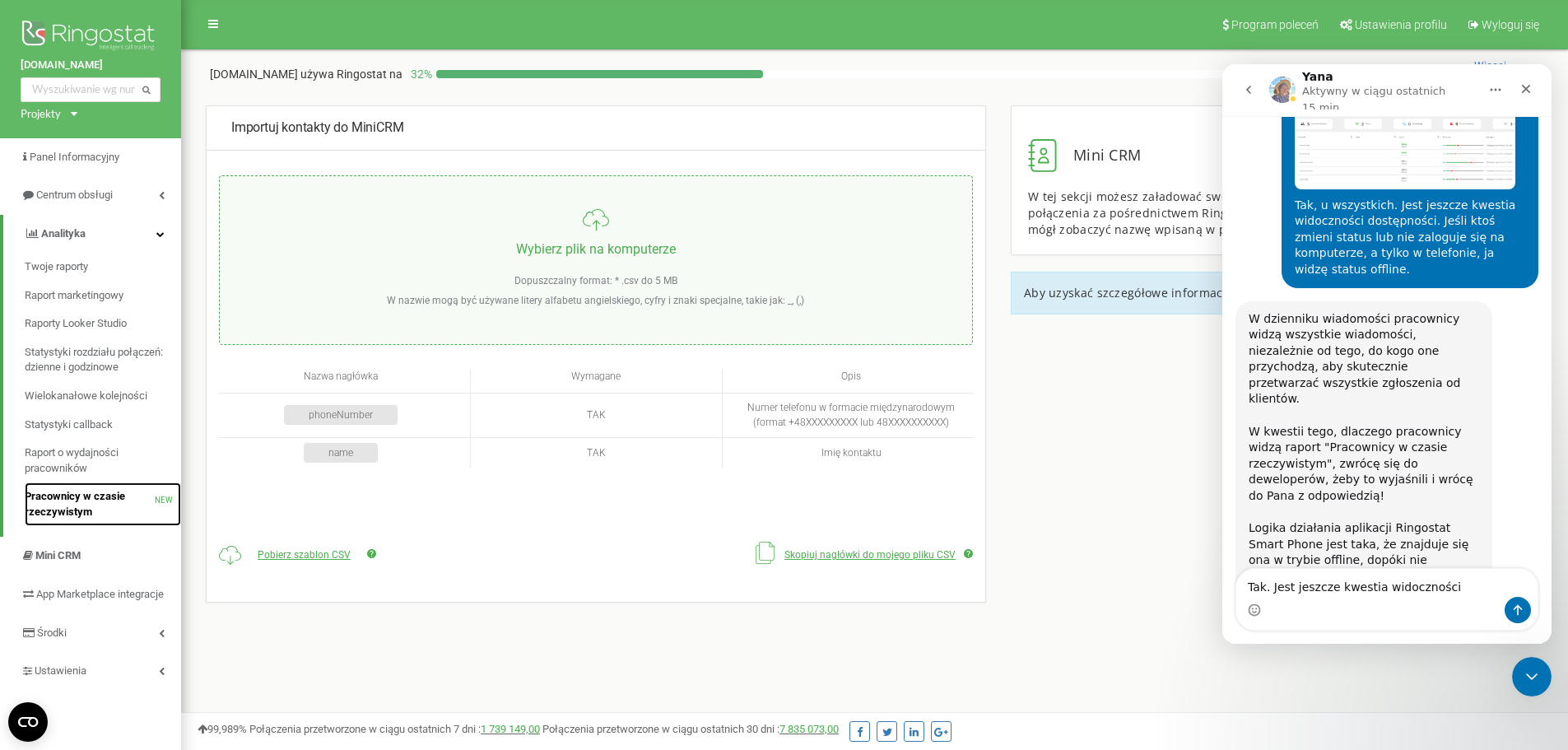
click at [72, 491] on span "Pracownicy w czasie rzeczywistym" at bounding box center [90, 504] width 130 height 31
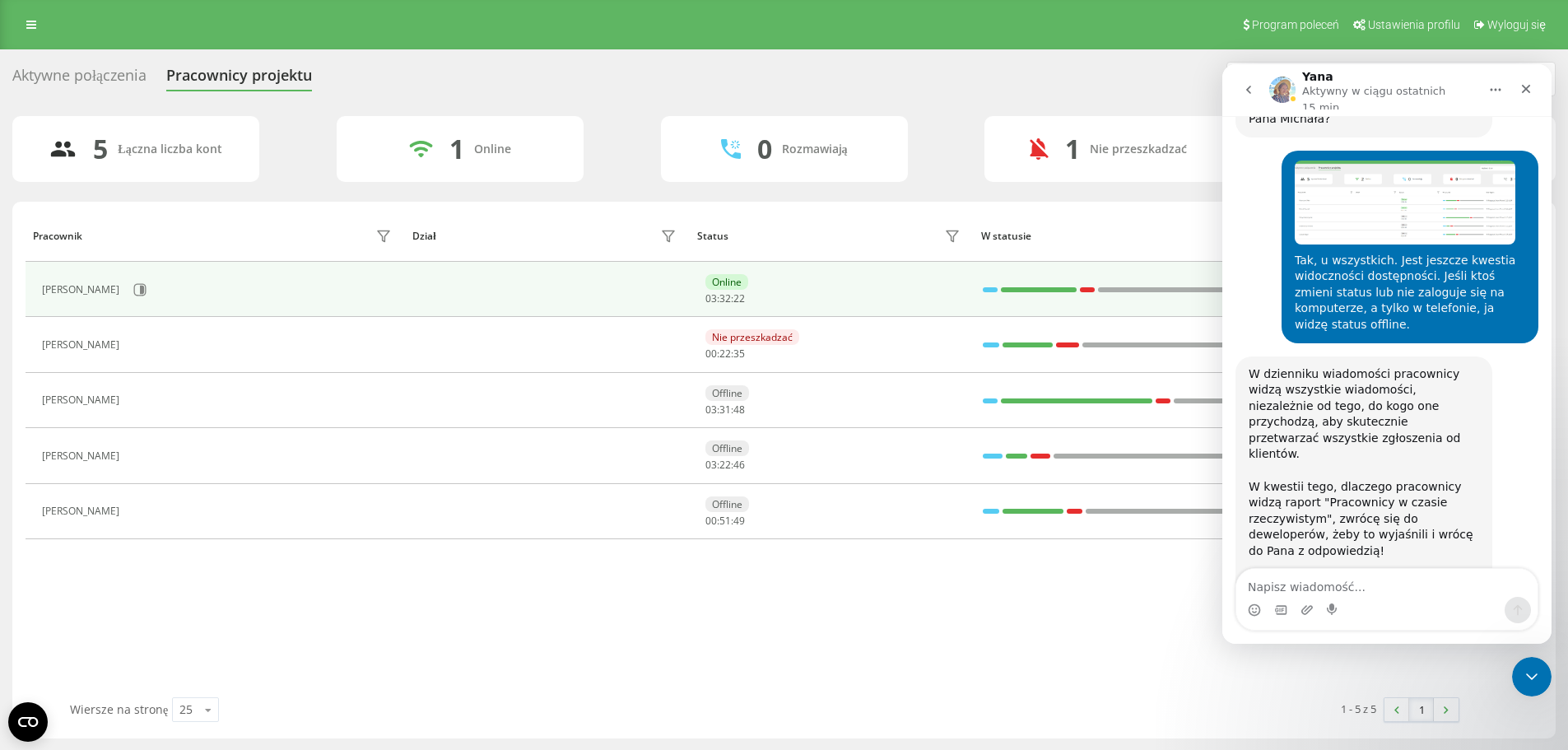
scroll to position [6713, 0]
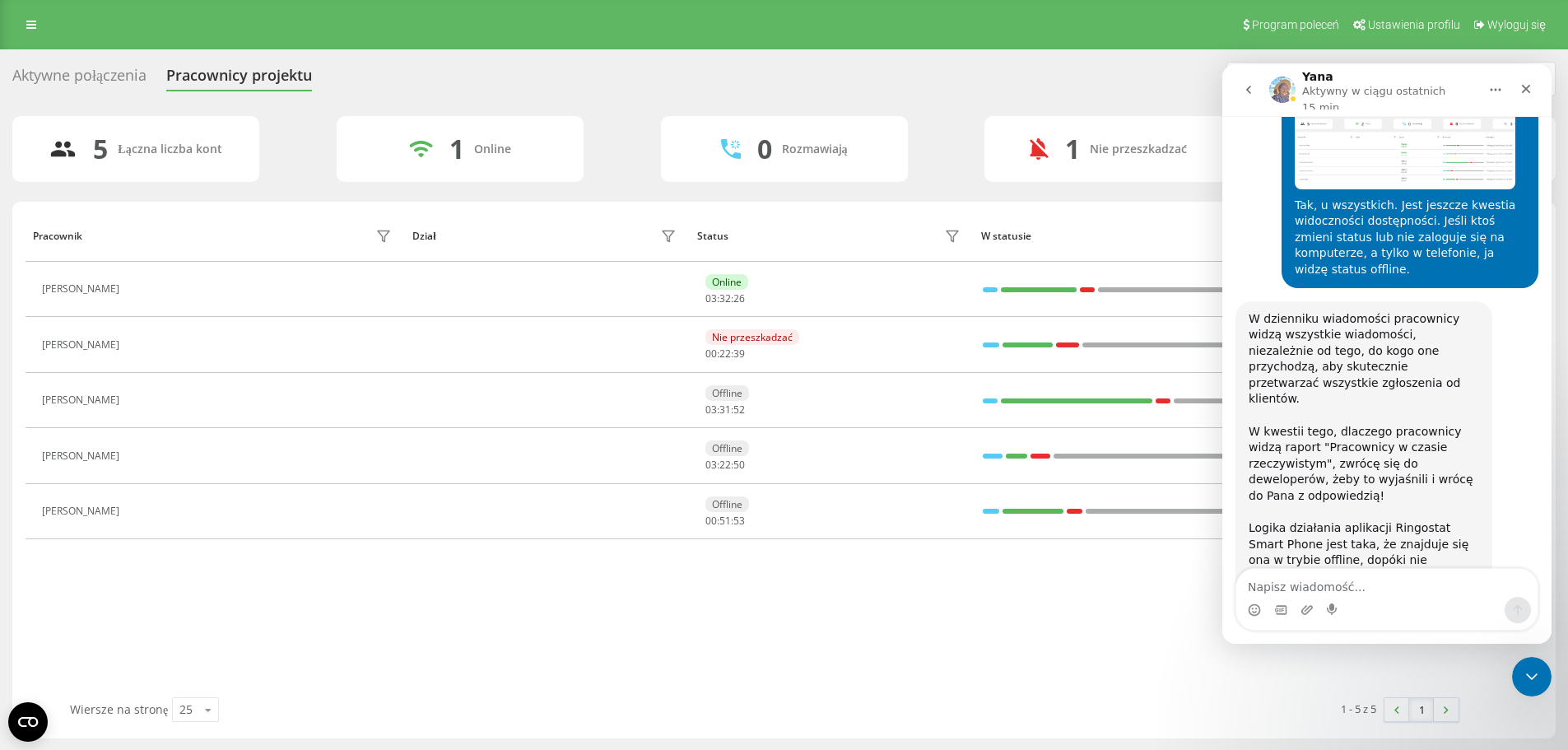
click at [90, 75] on div "Aktywne połączenia" at bounding box center [80, 79] width 134 height 26
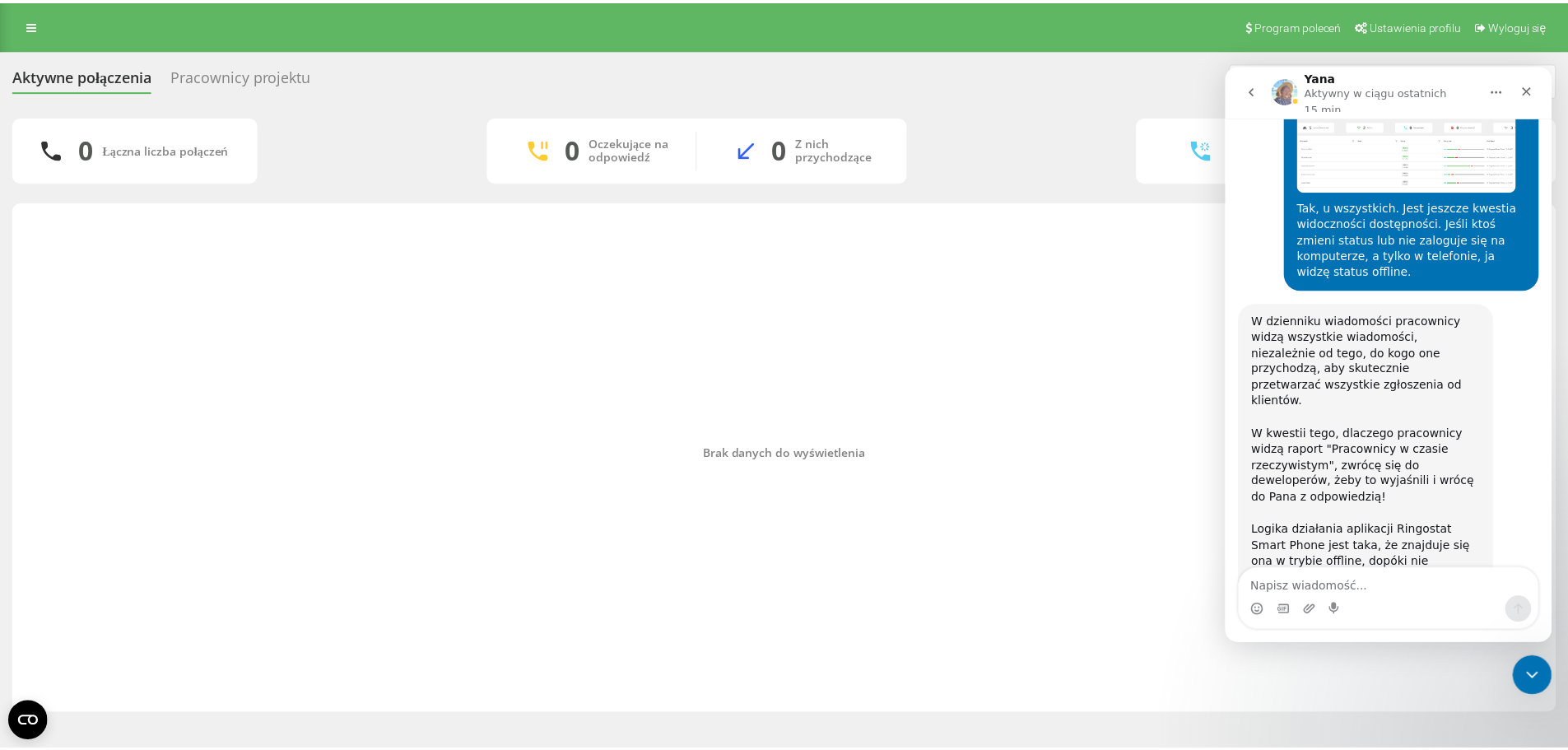
scroll to position [6713, 0]
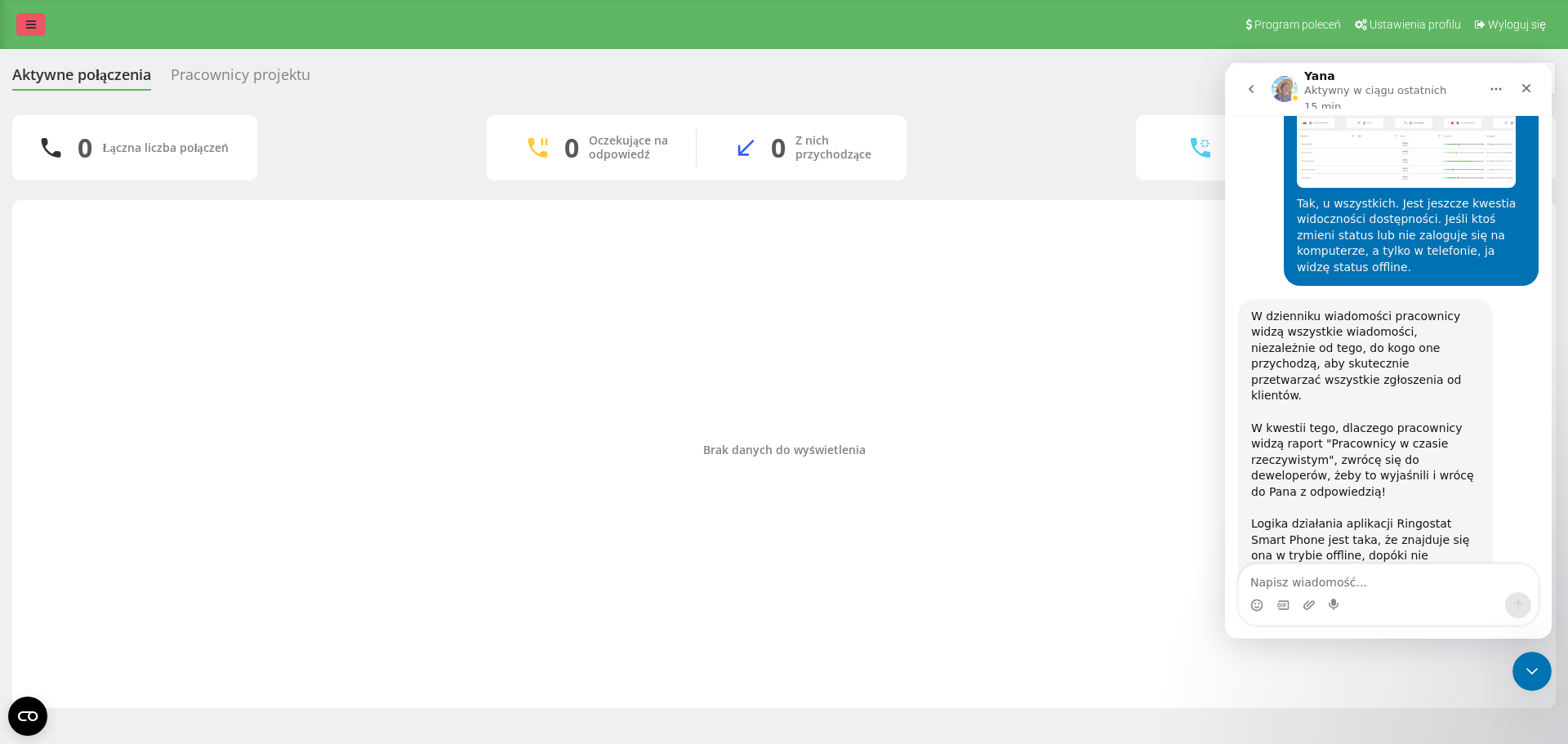
click at [31, 30] on link at bounding box center [31, 25] width 30 height 23
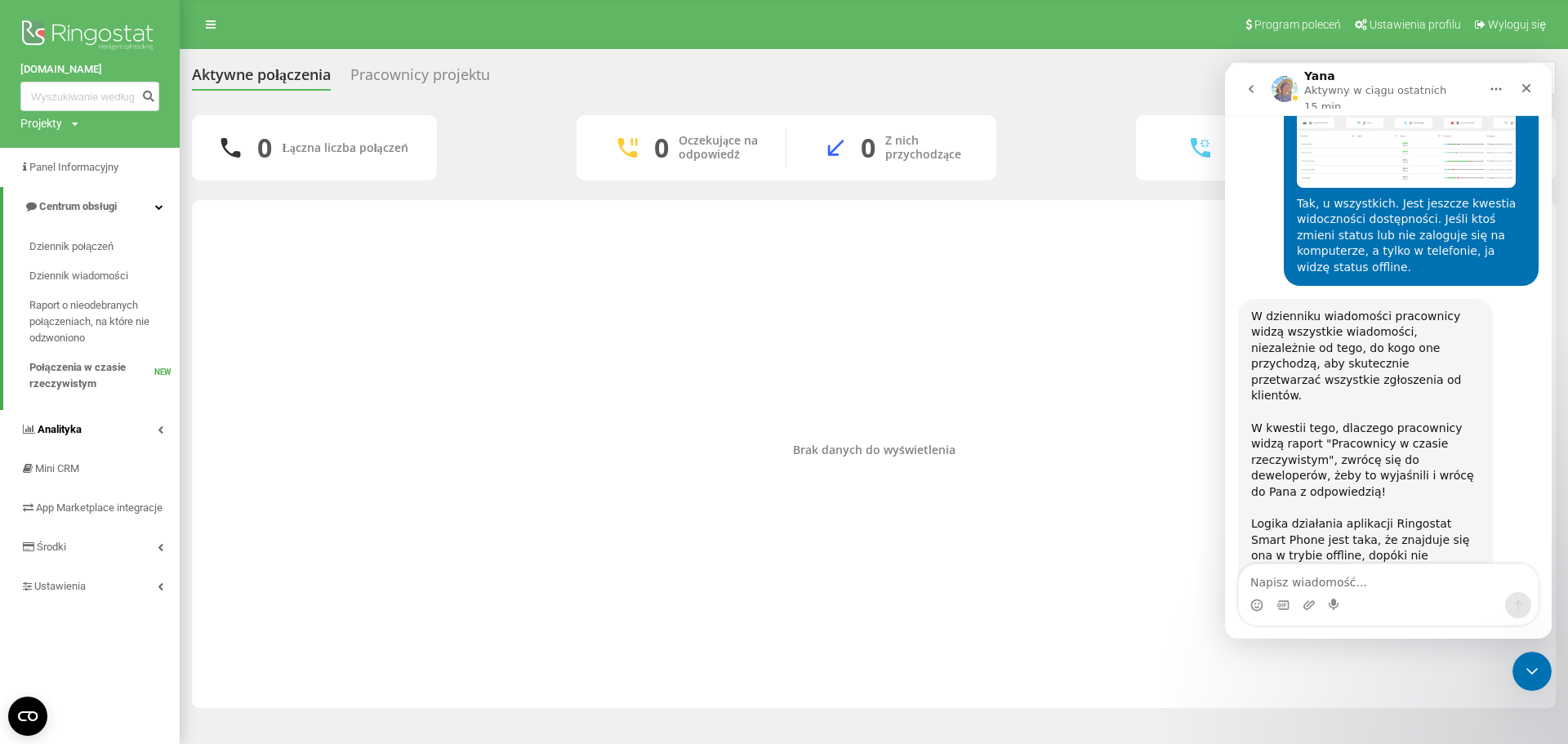
click at [163, 428] on icon at bounding box center [160, 429] width 6 height 8
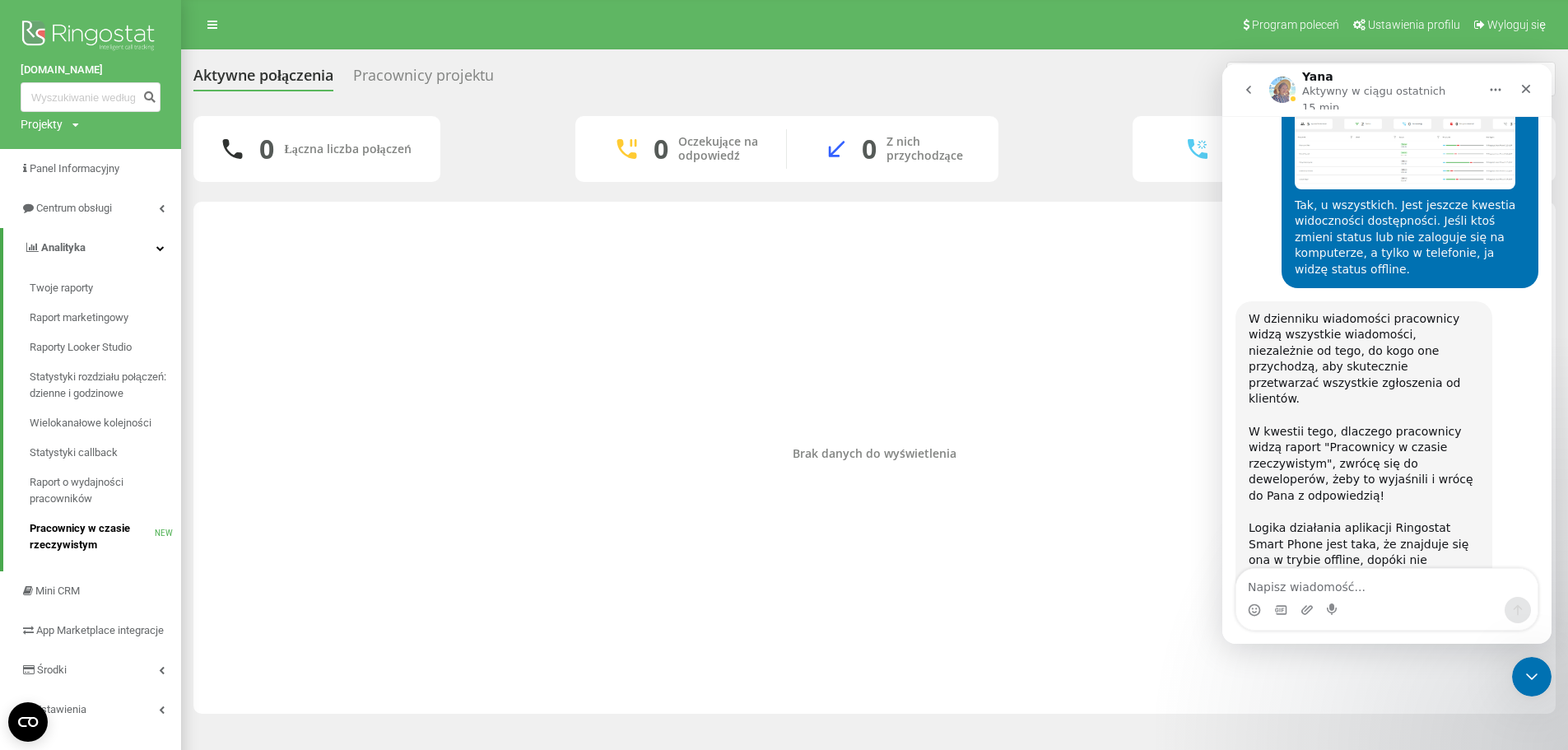
scroll to position [6777, 0]
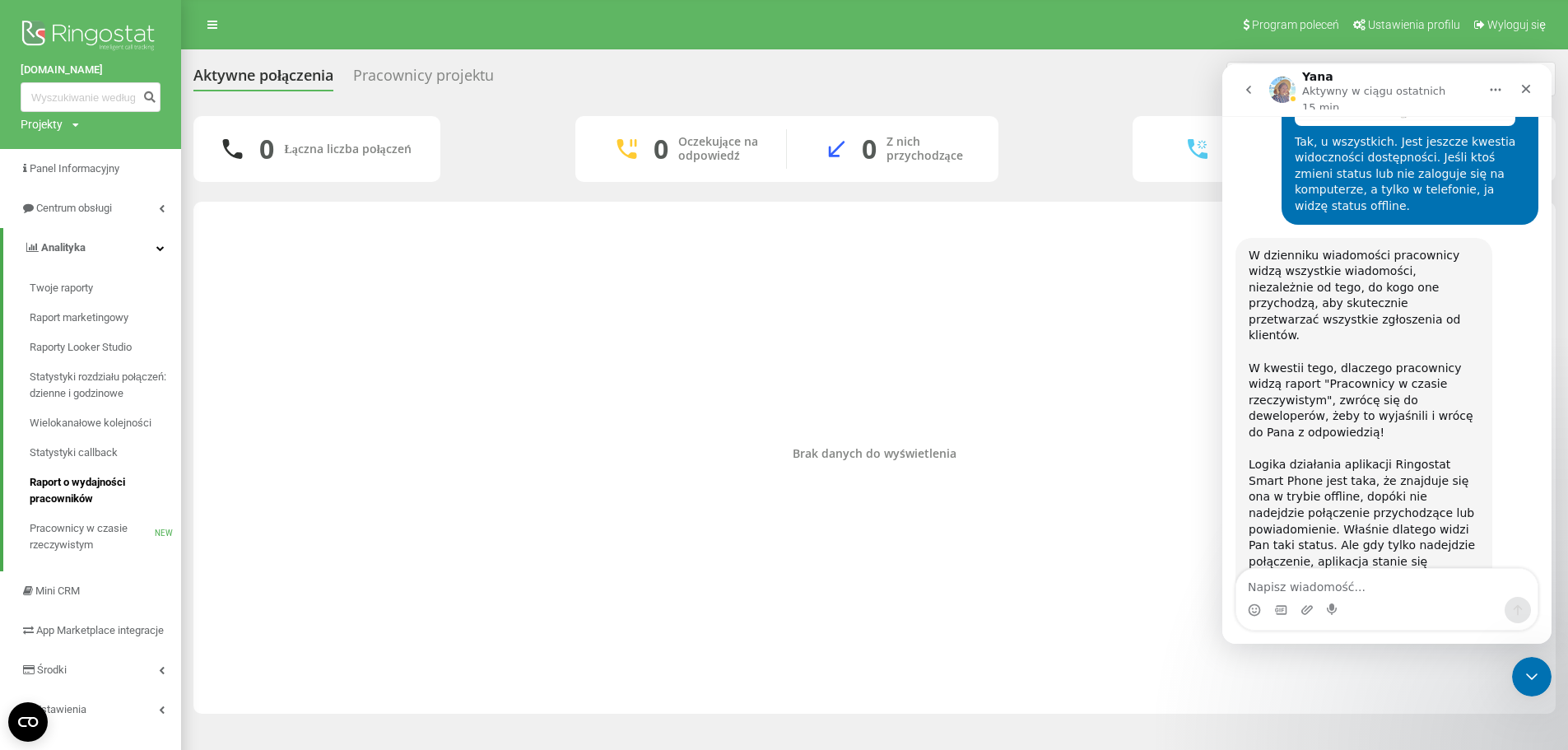
click at [80, 485] on span "Raport o wydajności pracowników" at bounding box center [101, 491] width 143 height 33
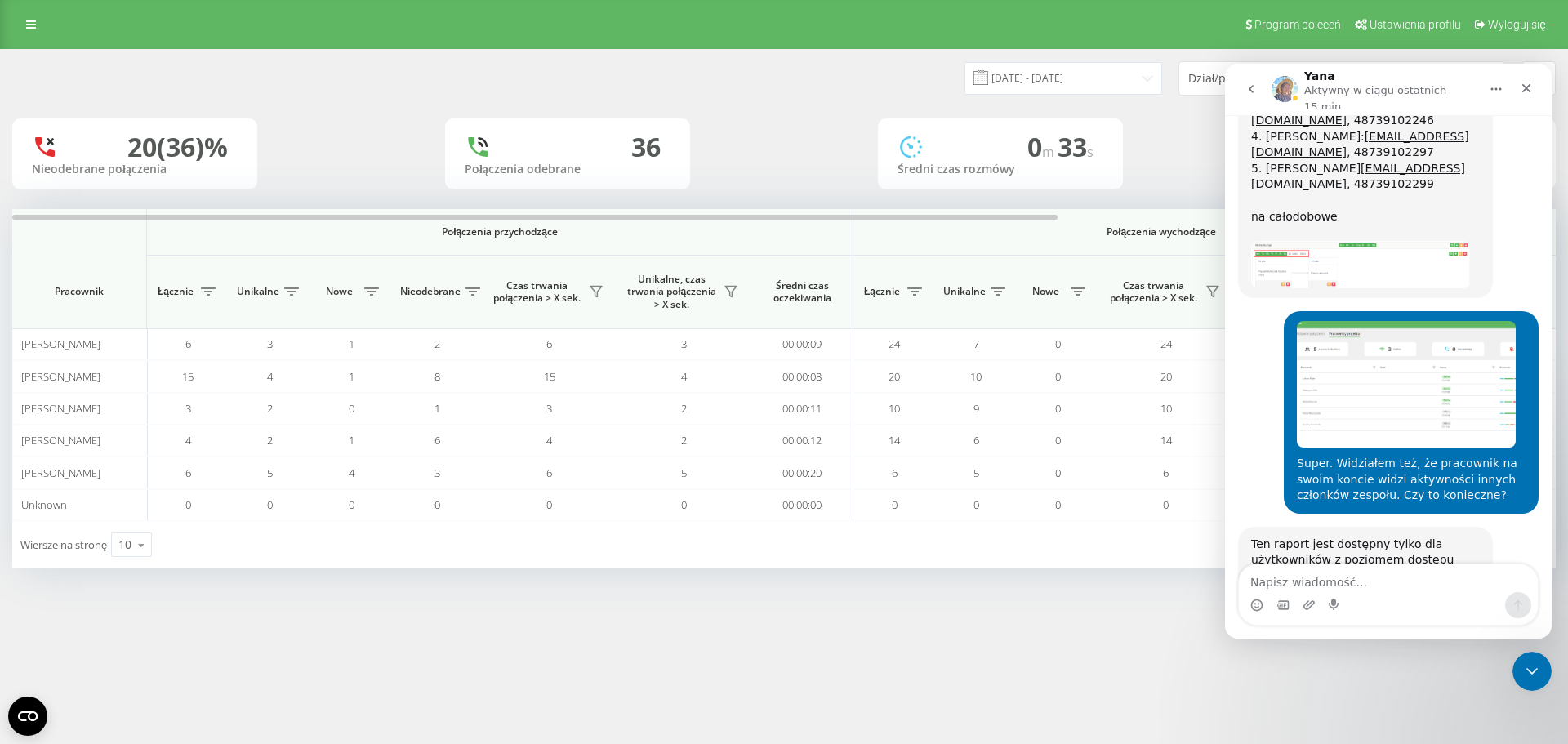
scroll to position [6311, 0]
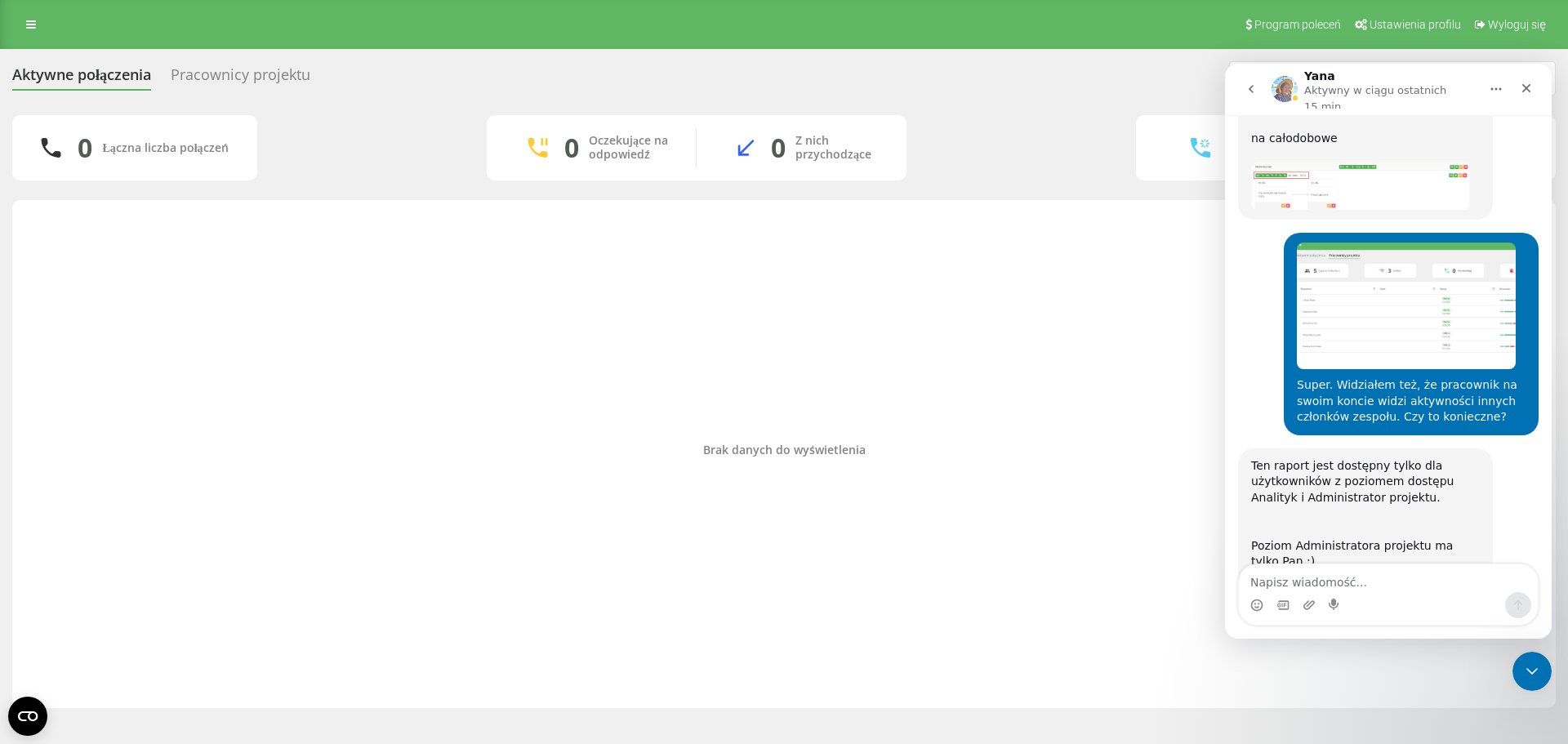
scroll to position [6659, 0]
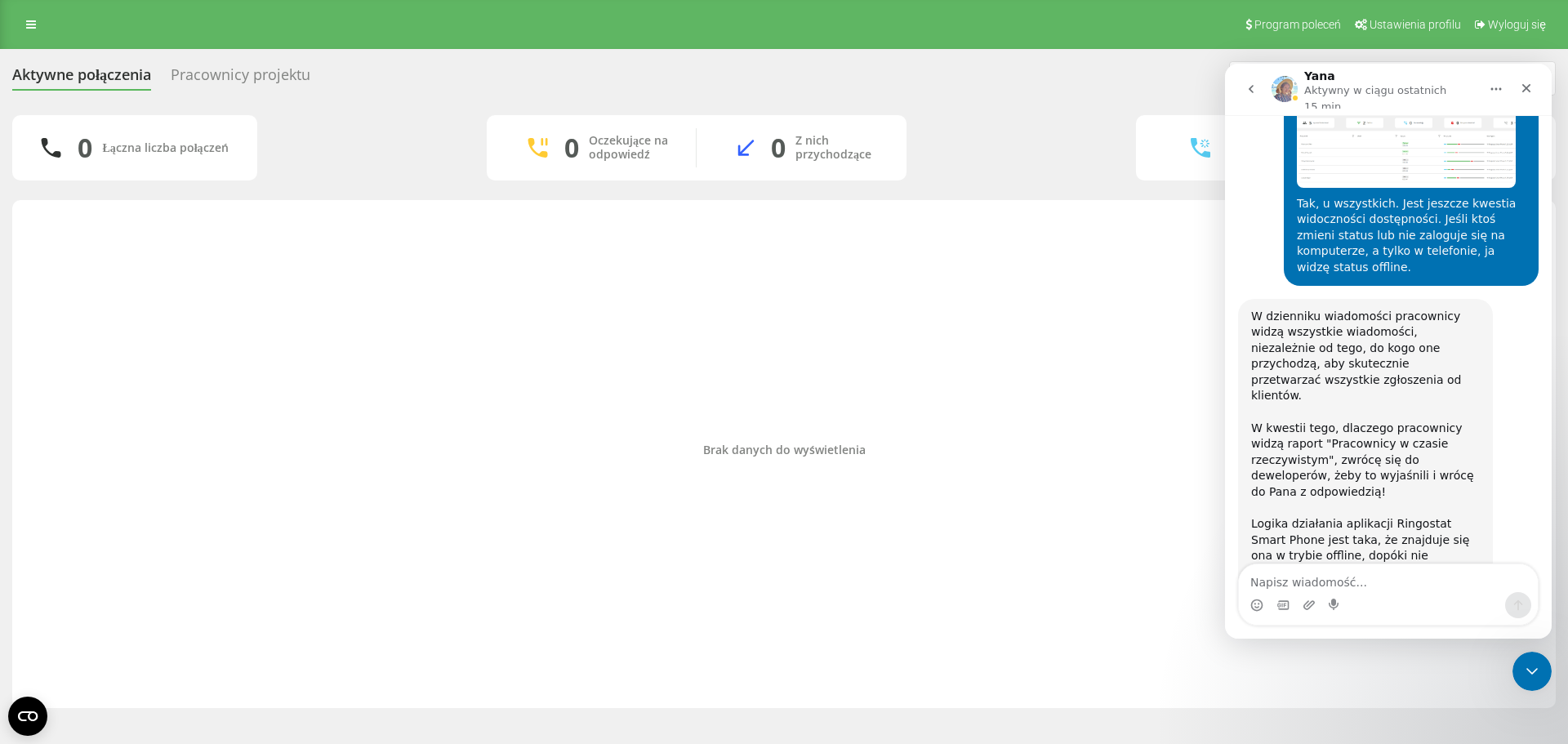
click at [239, 74] on div "Pracownicy projektu" at bounding box center [241, 78] width 140 height 25
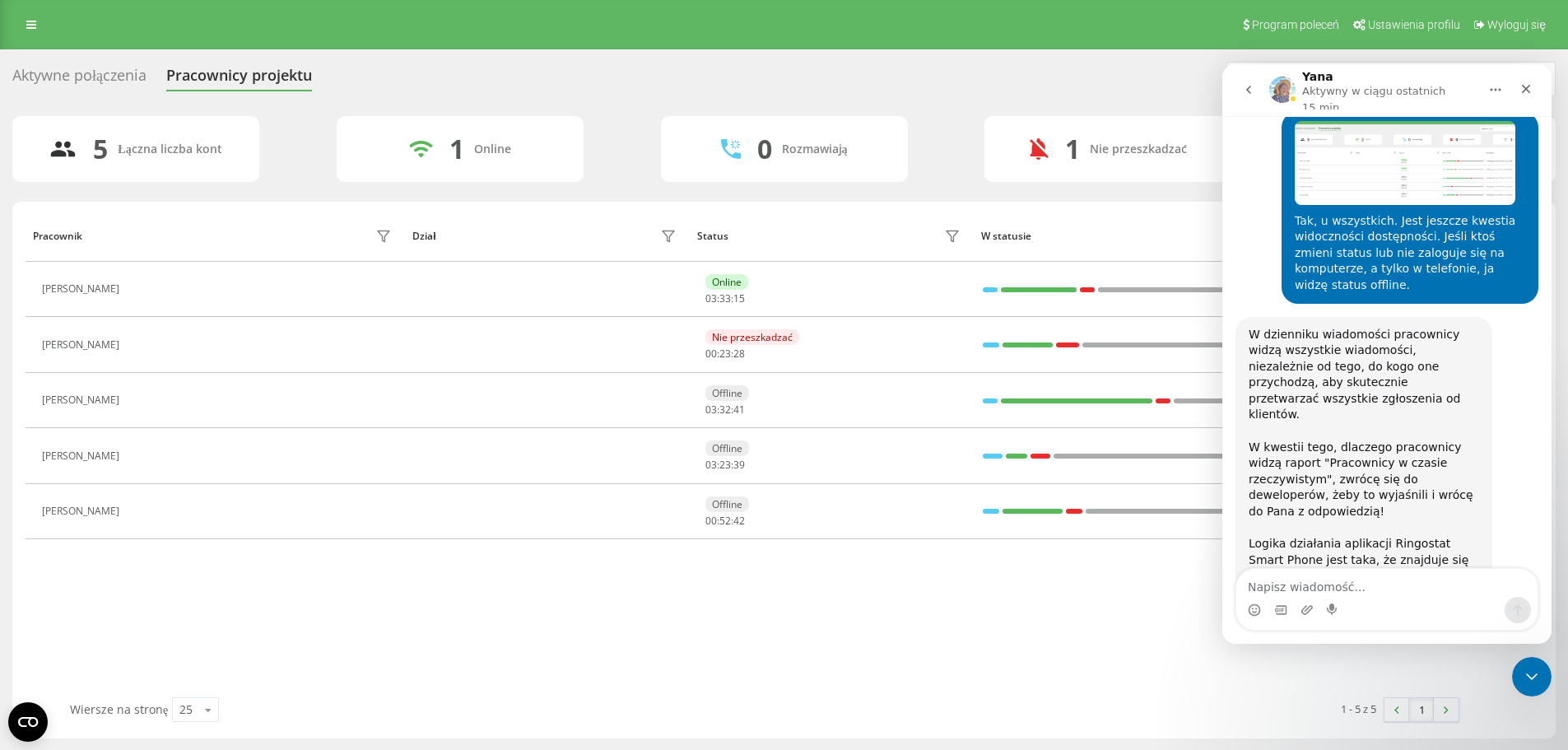
scroll to position [6713, 0]
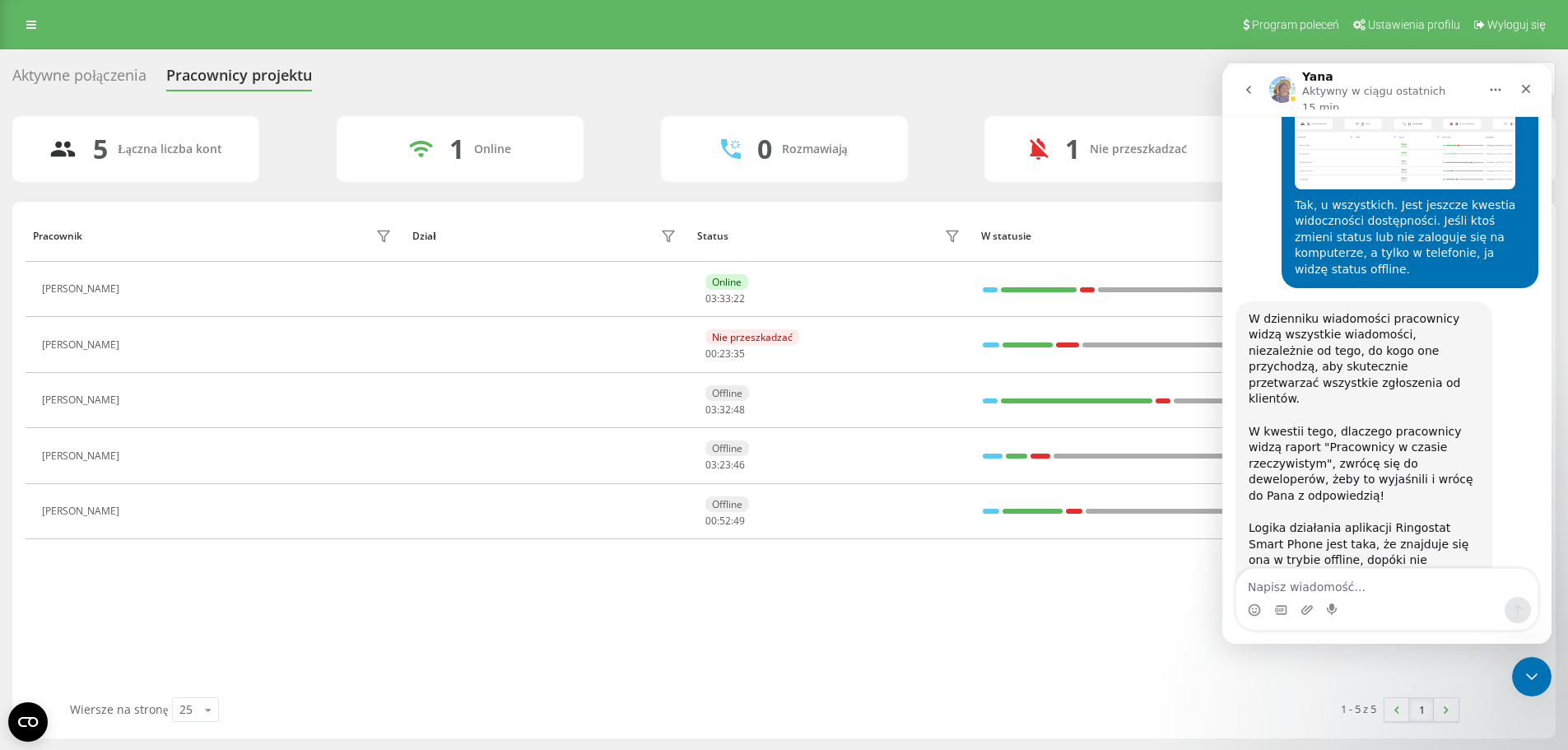
click at [72, 74] on div "Aktywne połączenia" at bounding box center [80, 79] width 134 height 26
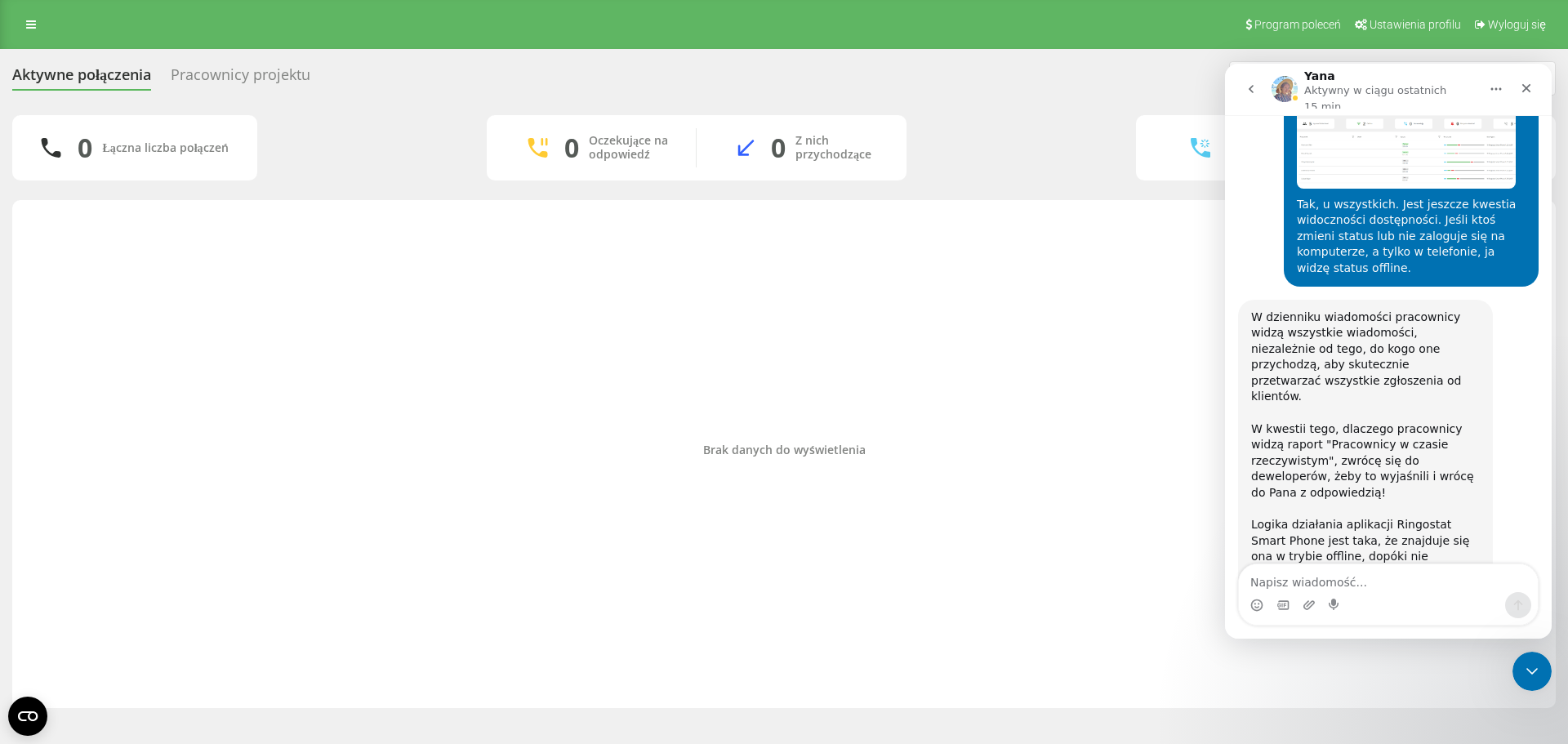
scroll to position [6659, 0]
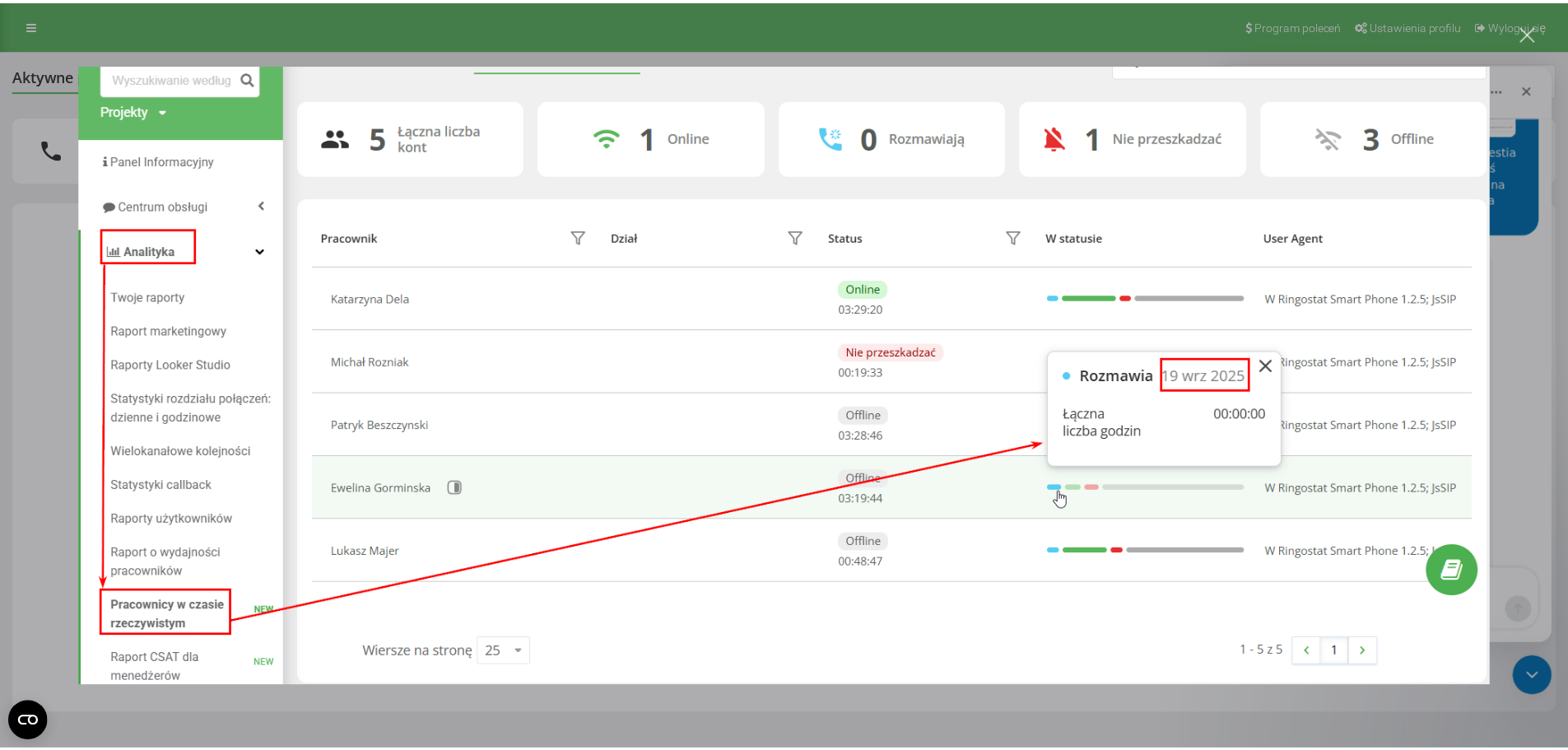
scroll to position [6767, 0]
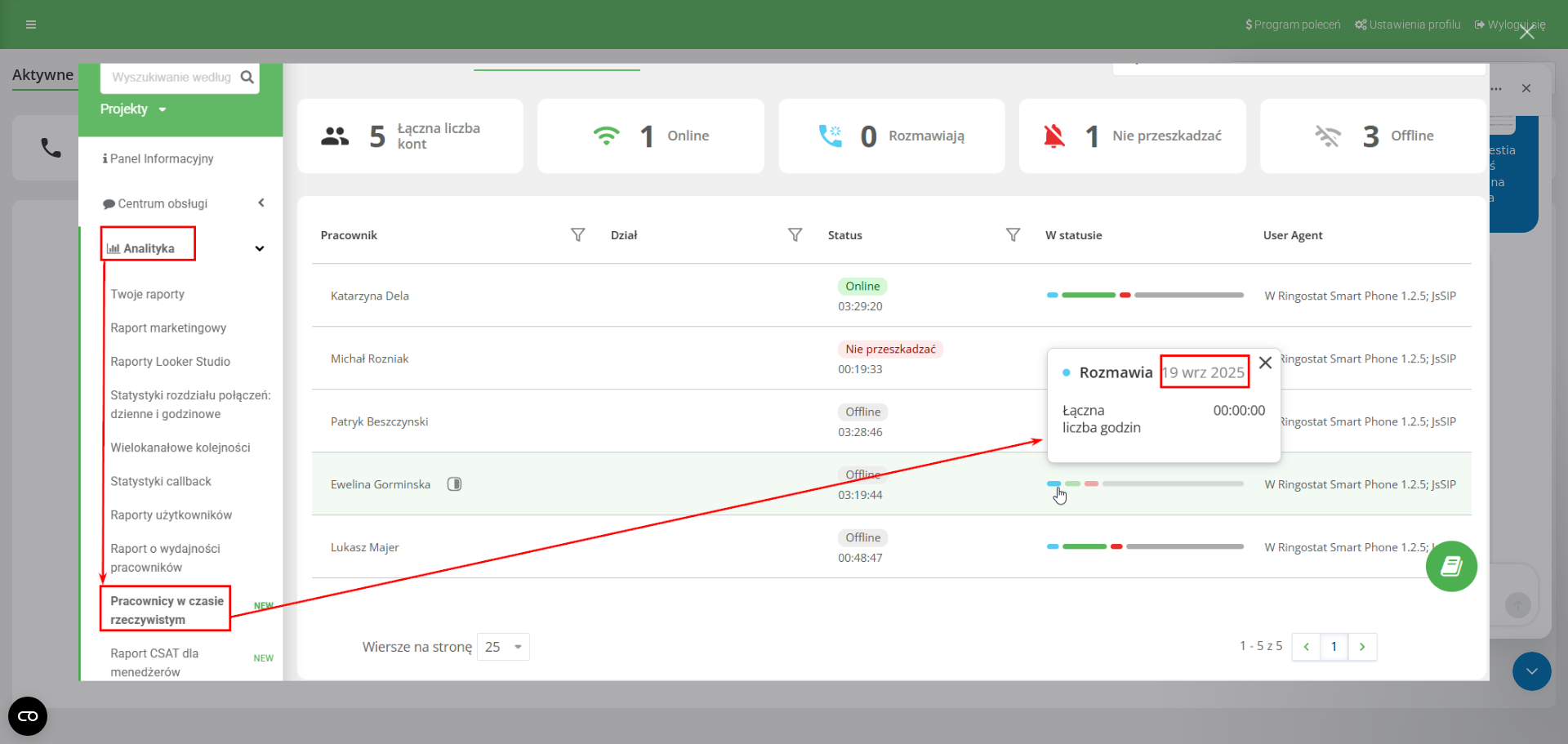
click at [33, 99] on div "Komunikator Intercom" at bounding box center [784, 372] width 1568 height 744
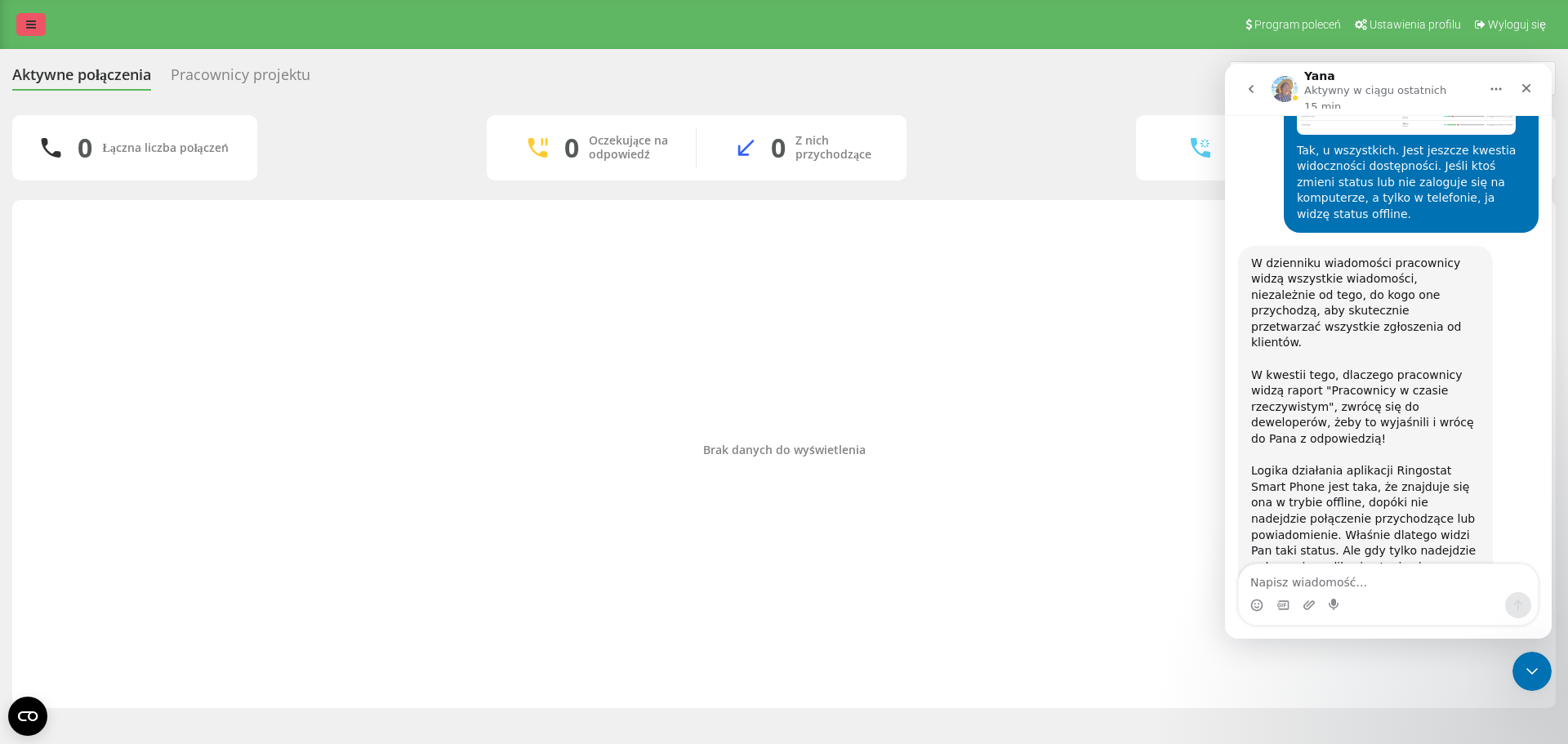
click at [30, 25] on icon at bounding box center [31, 25] width 10 height 12
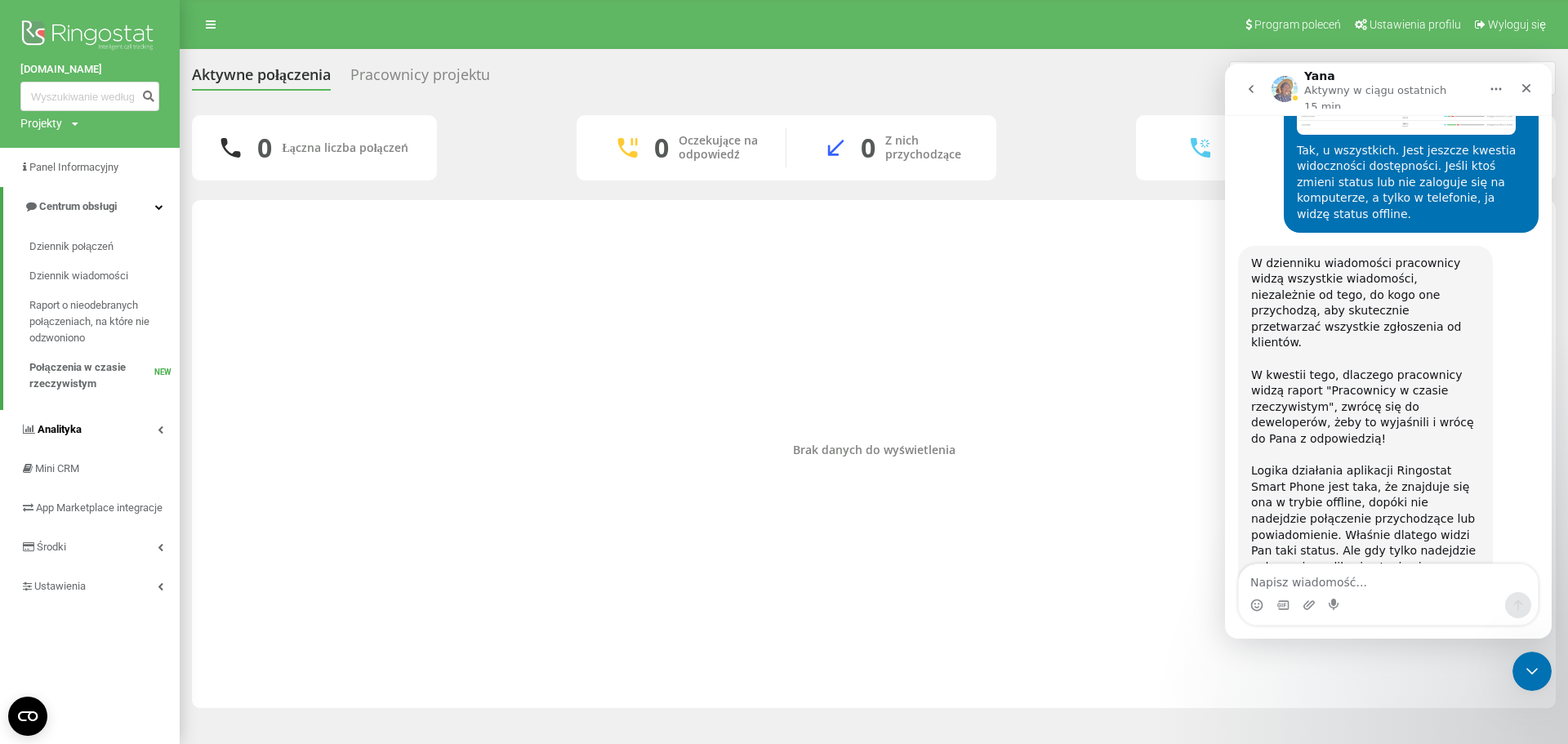
click at [156, 427] on link "Analityka" at bounding box center [90, 430] width 179 height 39
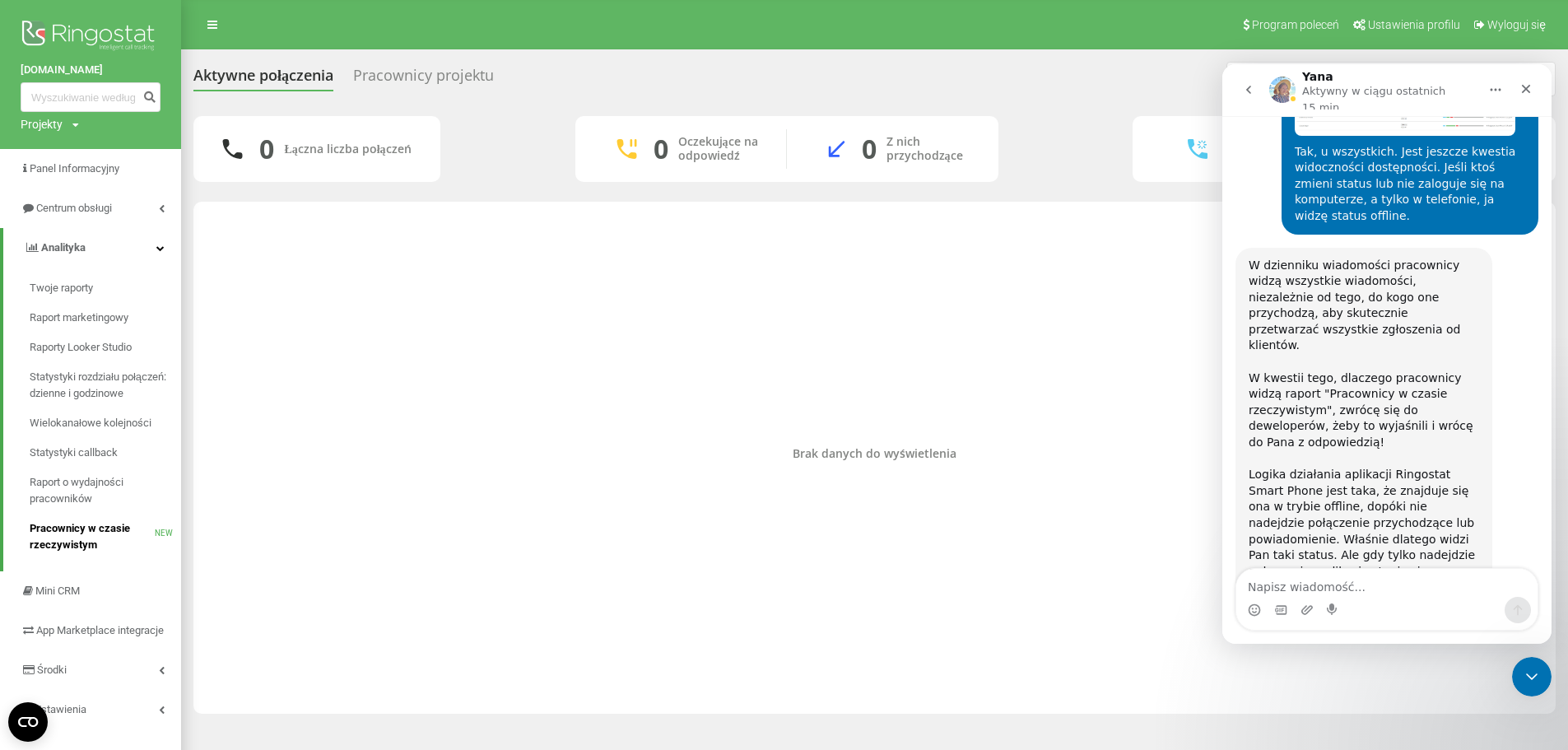
click at [60, 530] on span "Pracownicy w czasie rzeczywistym" at bounding box center [92, 537] width 125 height 33
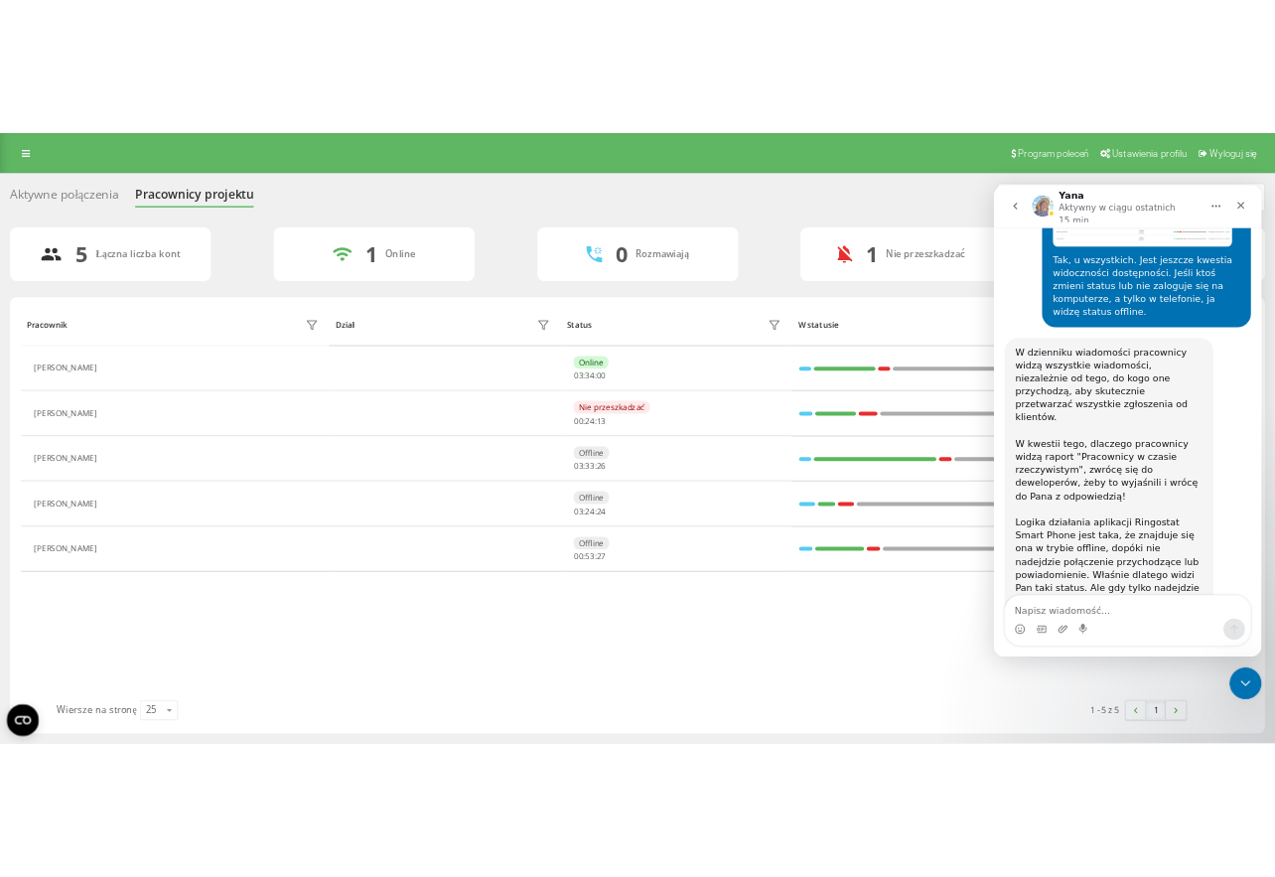
scroll to position [8165, 0]
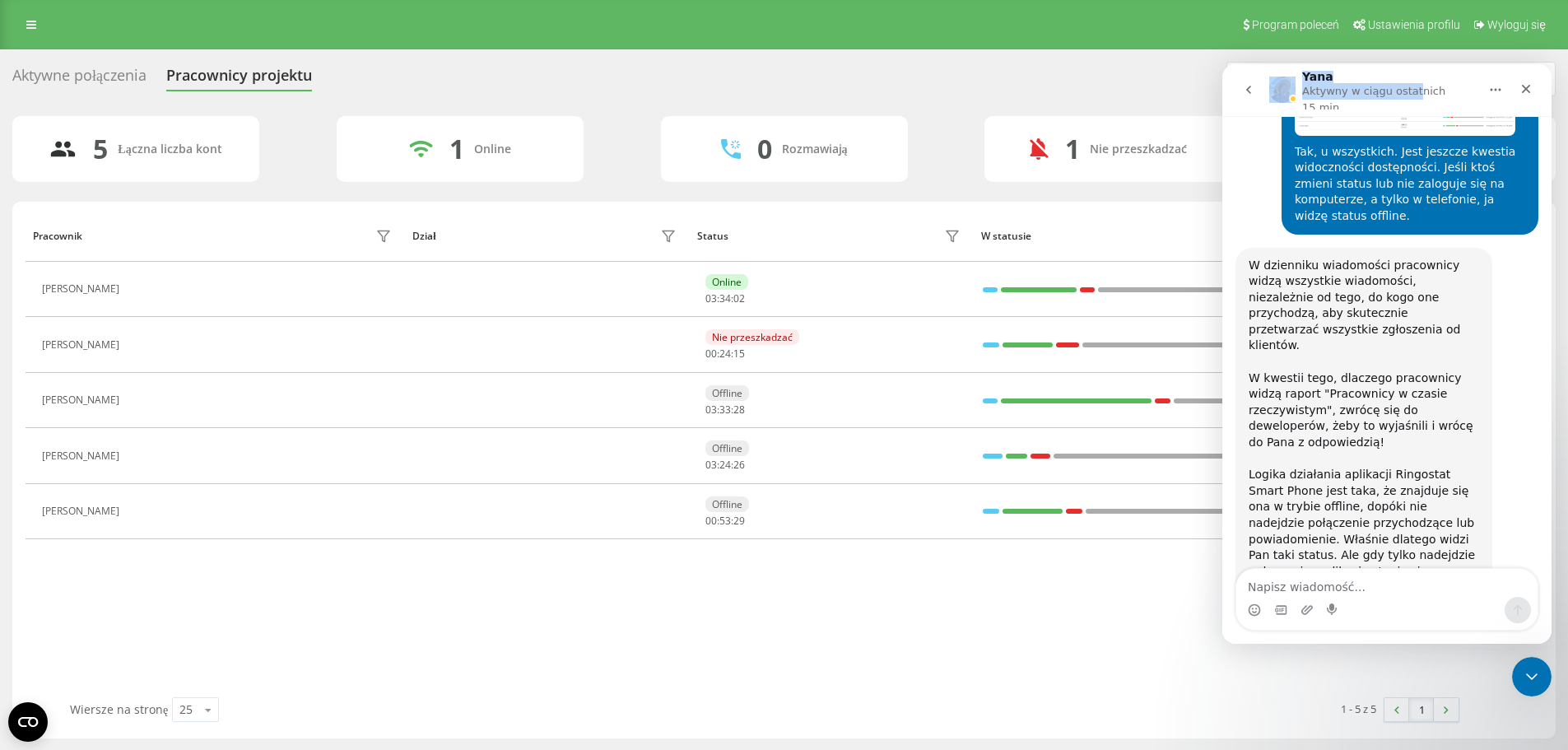
drag, startPoint x: 1408, startPoint y: 71, endPoint x: 1127, endPoint y: 76, distance: 281.0
click at [1222, 76] on html "Yana Aktywny w ciągu ostatnich 15 min Codziennie Ringostat pomaga firmom efekty…" at bounding box center [1387, 353] width 329 height 579
click at [945, 664] on div "Pracownik Dział Status W statusie User Agent [PERSON_NAME] Online 03 : 34 : 04 …" at bounding box center [784, 453] width 1517 height 487
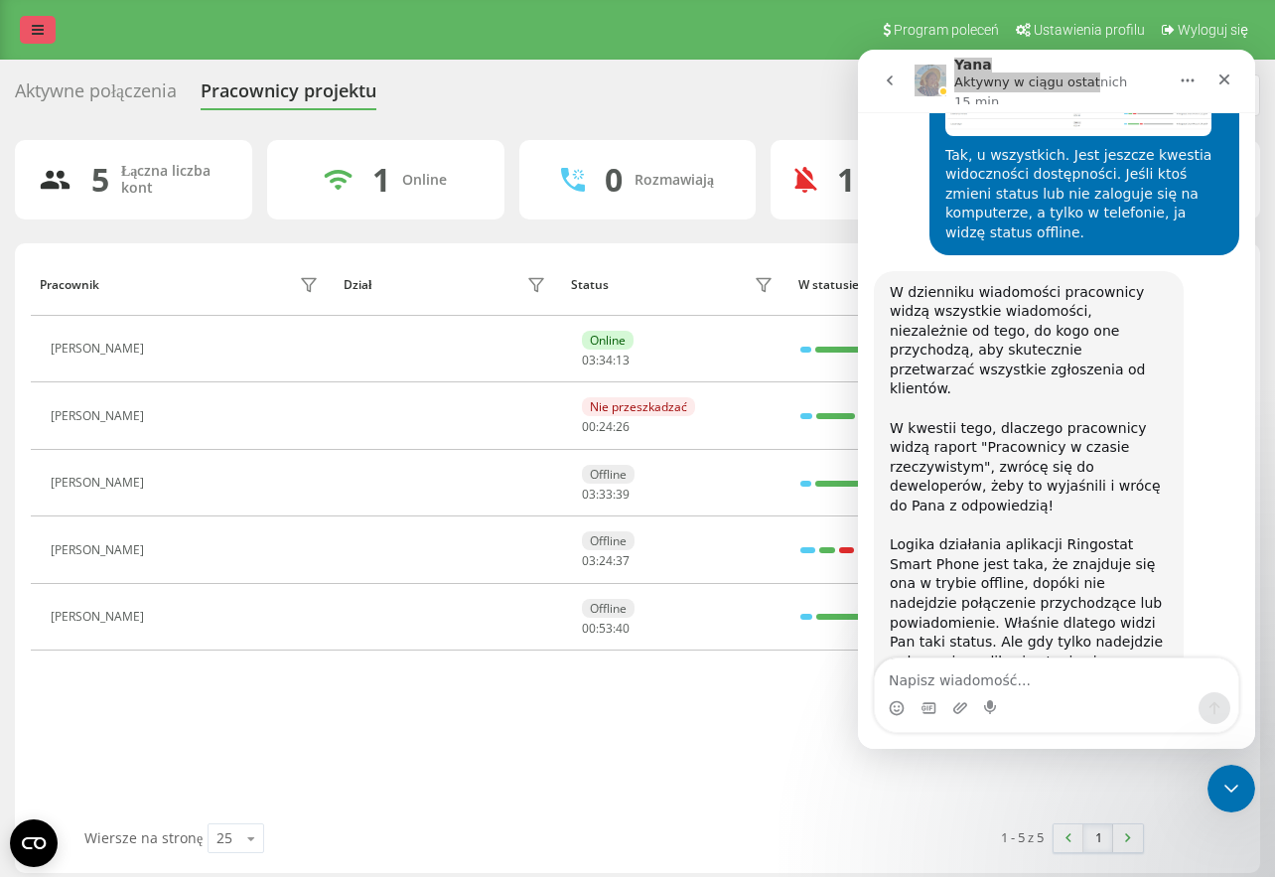
click at [41, 29] on icon at bounding box center [38, 30] width 12 height 14
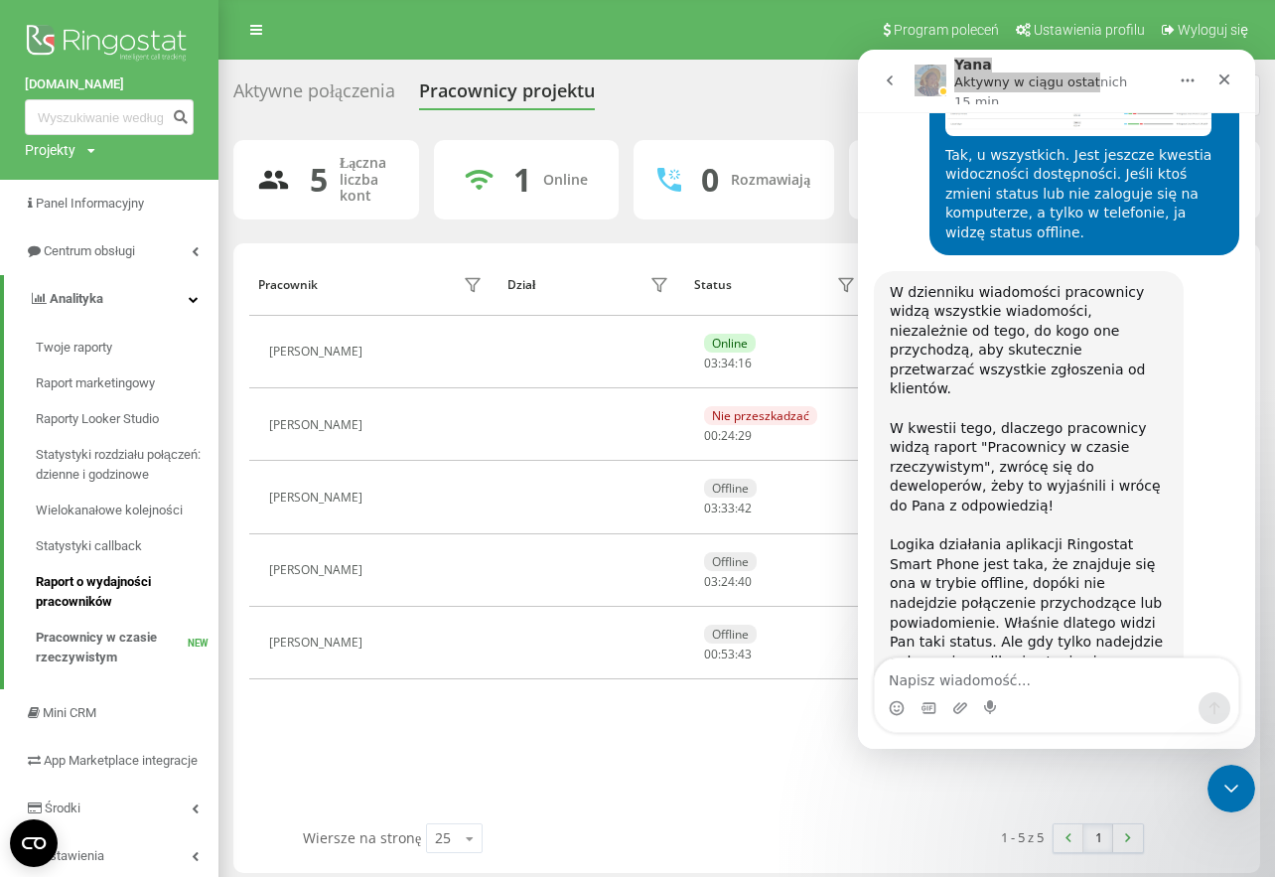
click at [100, 587] on span "Raport o wydajności pracowników" at bounding box center [122, 592] width 173 height 40
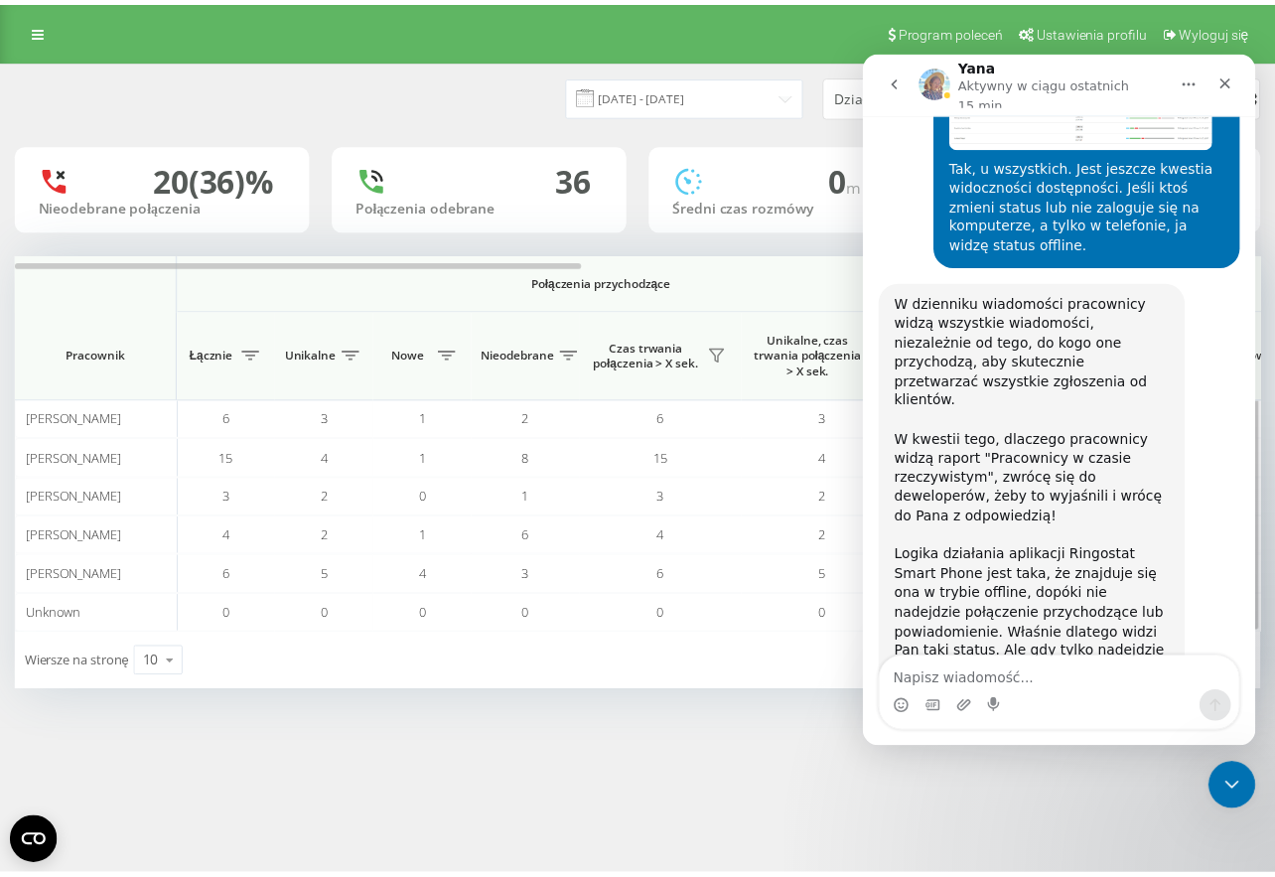
scroll to position [8165, 0]
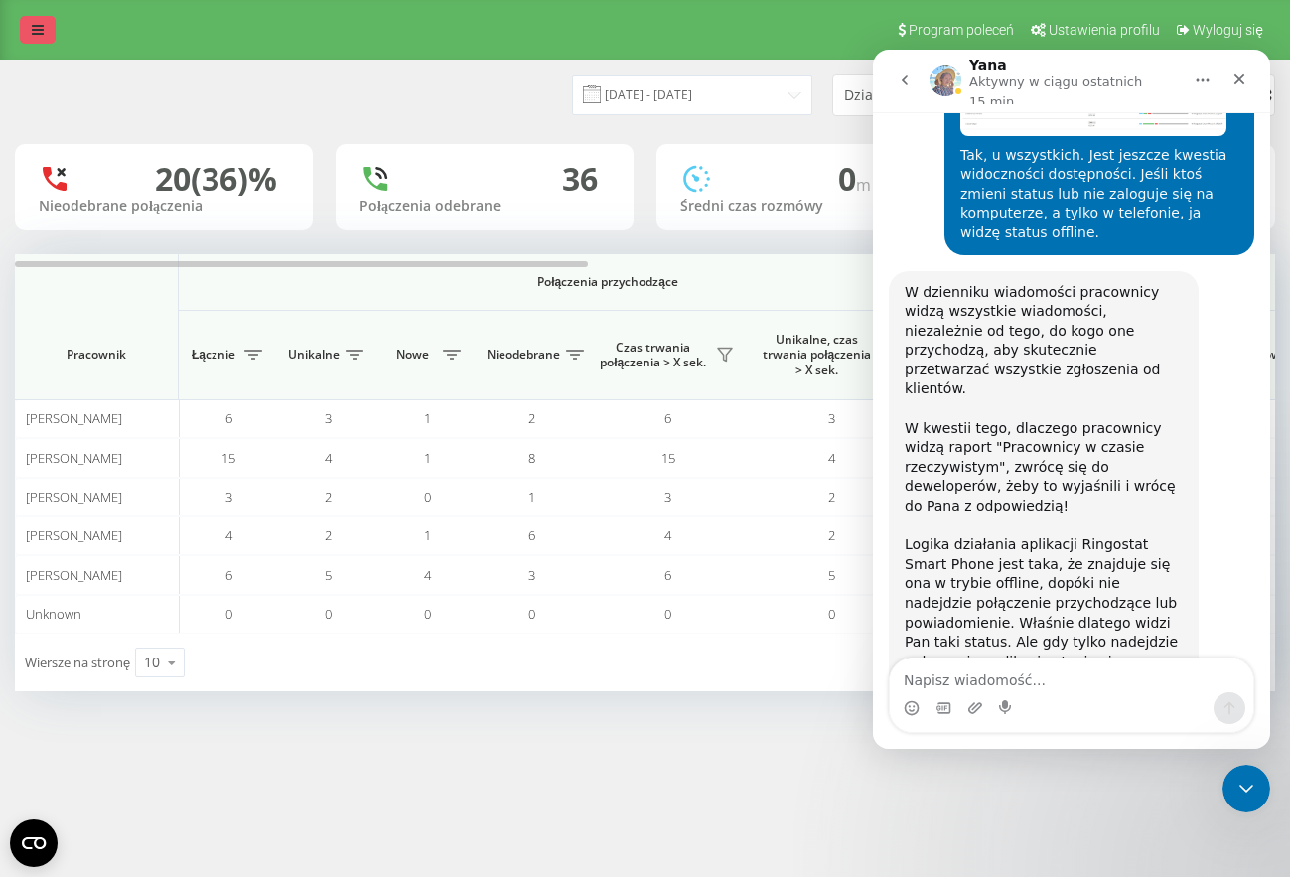
click at [41, 24] on icon at bounding box center [38, 30] width 12 height 14
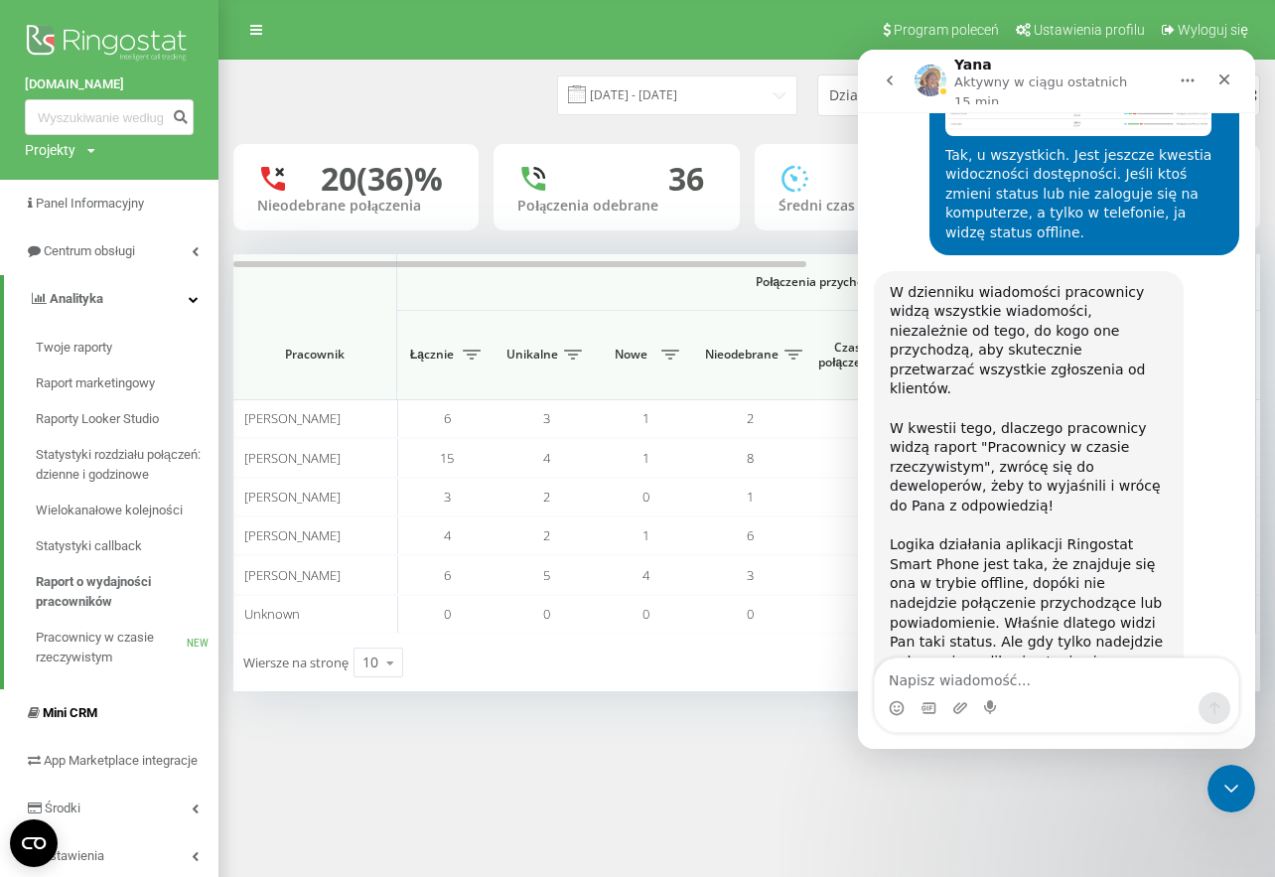
click at [77, 713] on span "Mini CRM" at bounding box center [70, 712] width 55 height 15
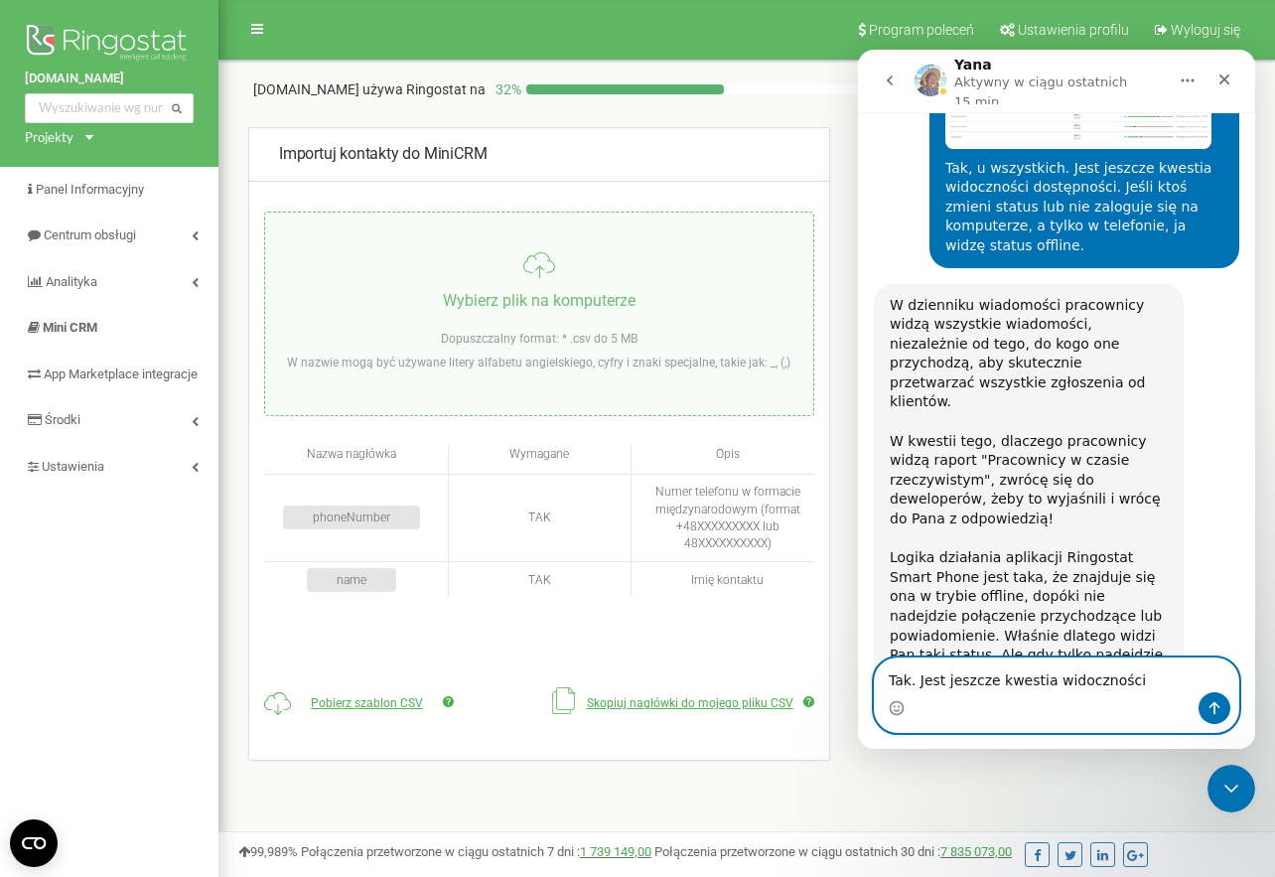
scroll to position [8165, 0]
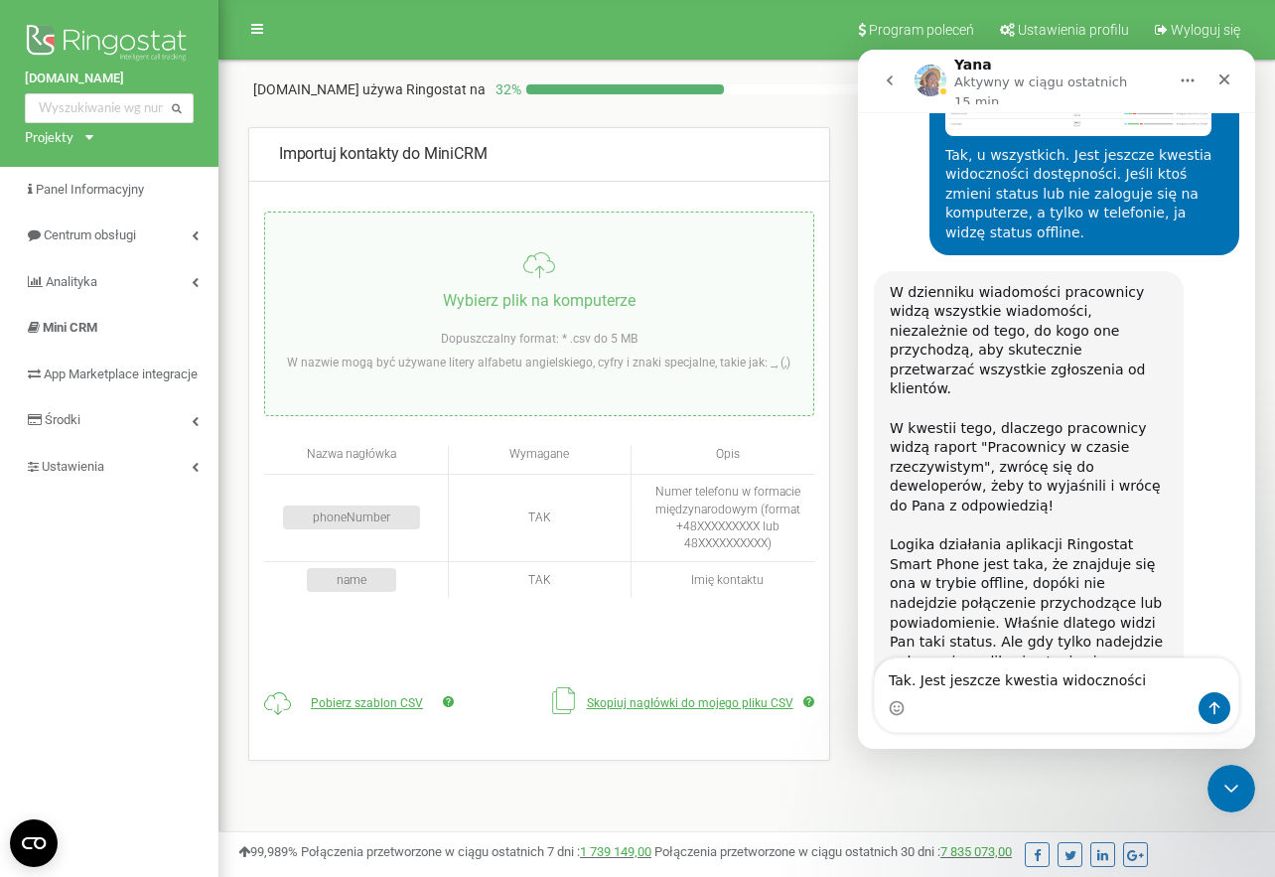
click at [500, 269] on input "file" at bounding box center [539, 314] width 548 height 203
click at [529, 266] on input "file" at bounding box center [539, 314] width 548 height 203
drag, startPoint x: 1123, startPoint y: 677, endPoint x: 886, endPoint y: 691, distance: 237.8
click at [887, 692] on div "Tak. Jest jeszcze kwestia widoczności Tak. Jest jeszcze kwestia widoczności" at bounding box center [1056, 694] width 363 height 73
click at [551, 265] on input "file" at bounding box center [539, 314] width 548 height 203
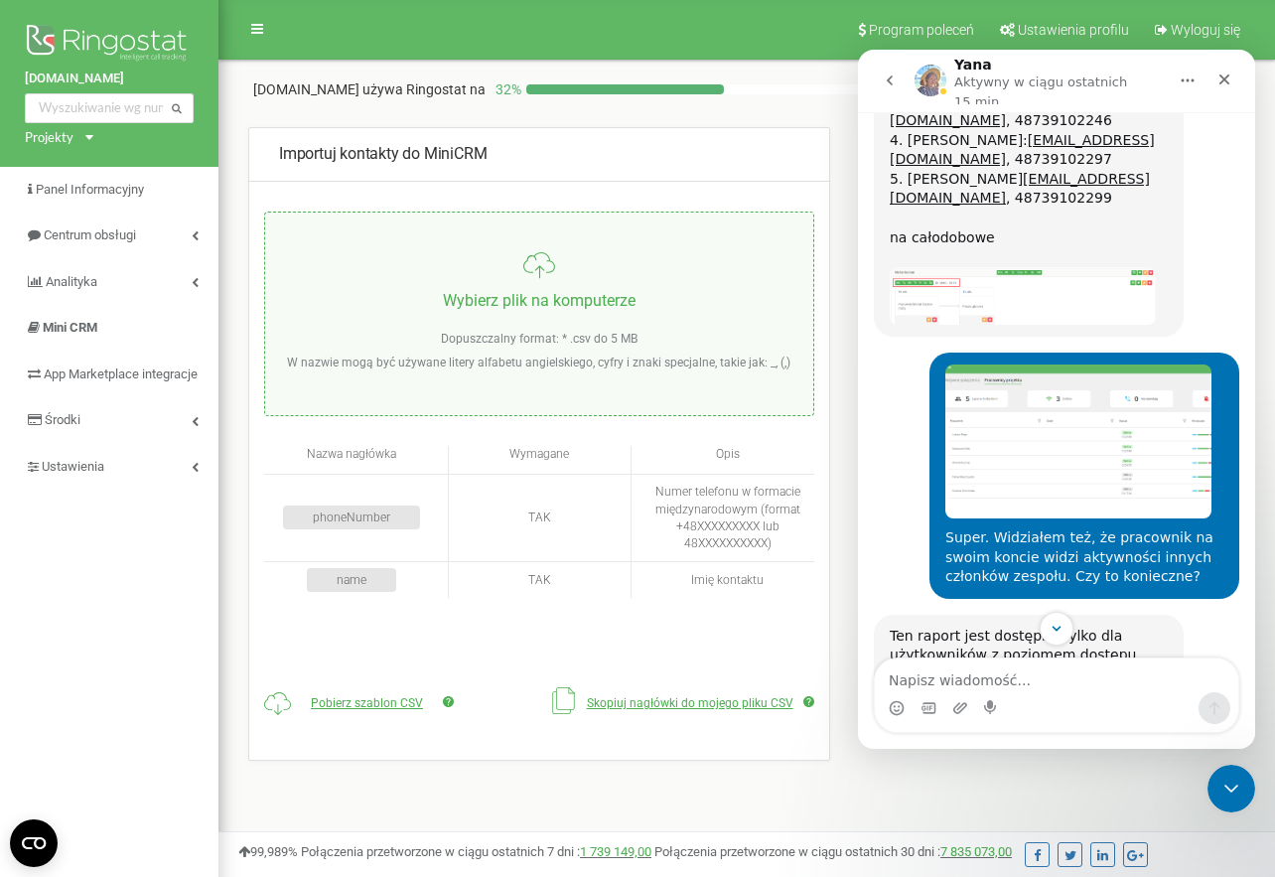
scroll to position [6852, 0]
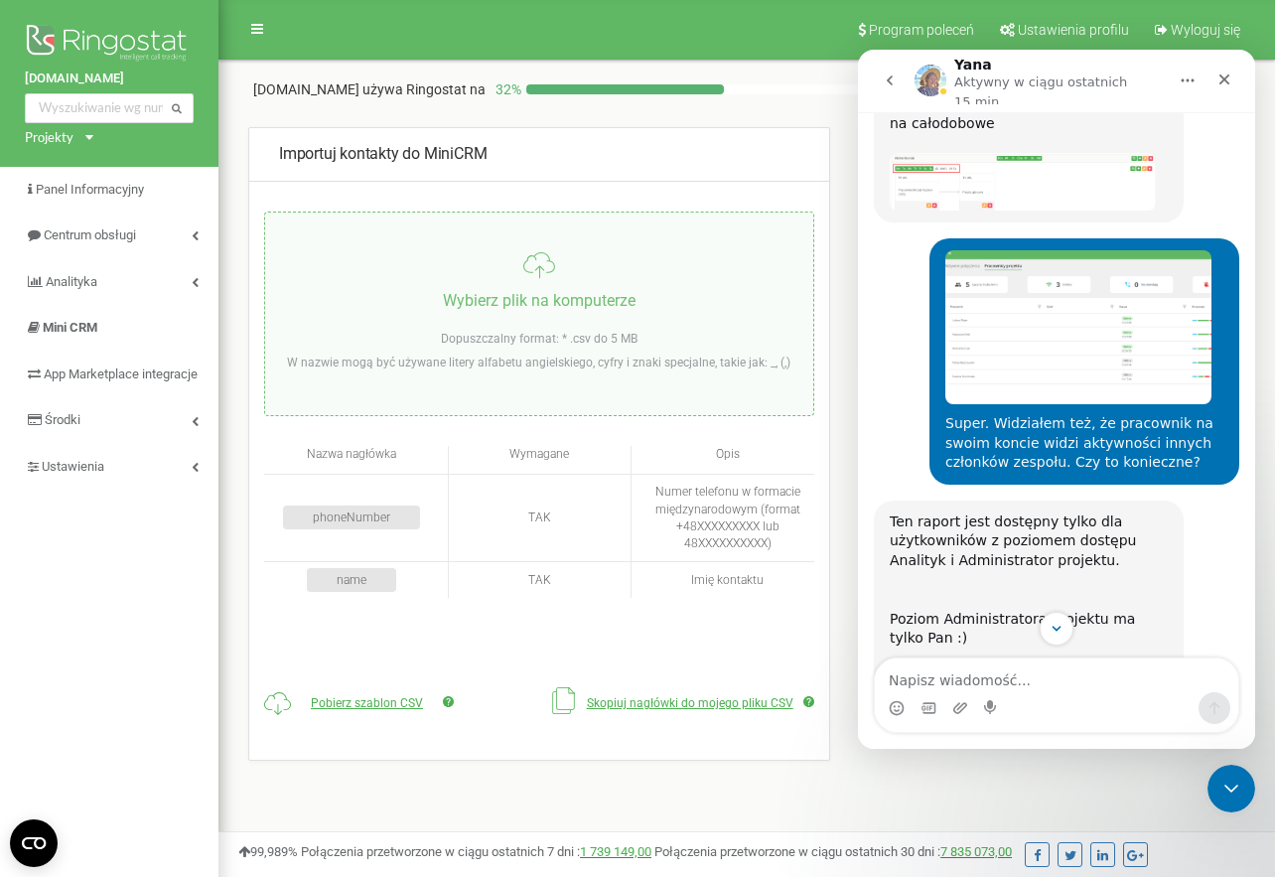
click at [544, 262] on input "file" at bounding box center [539, 314] width 548 height 203
click at [513, 292] on input "file" at bounding box center [539, 314] width 548 height 203
type input "C:\fakepath\ŁUKASZ.csv"
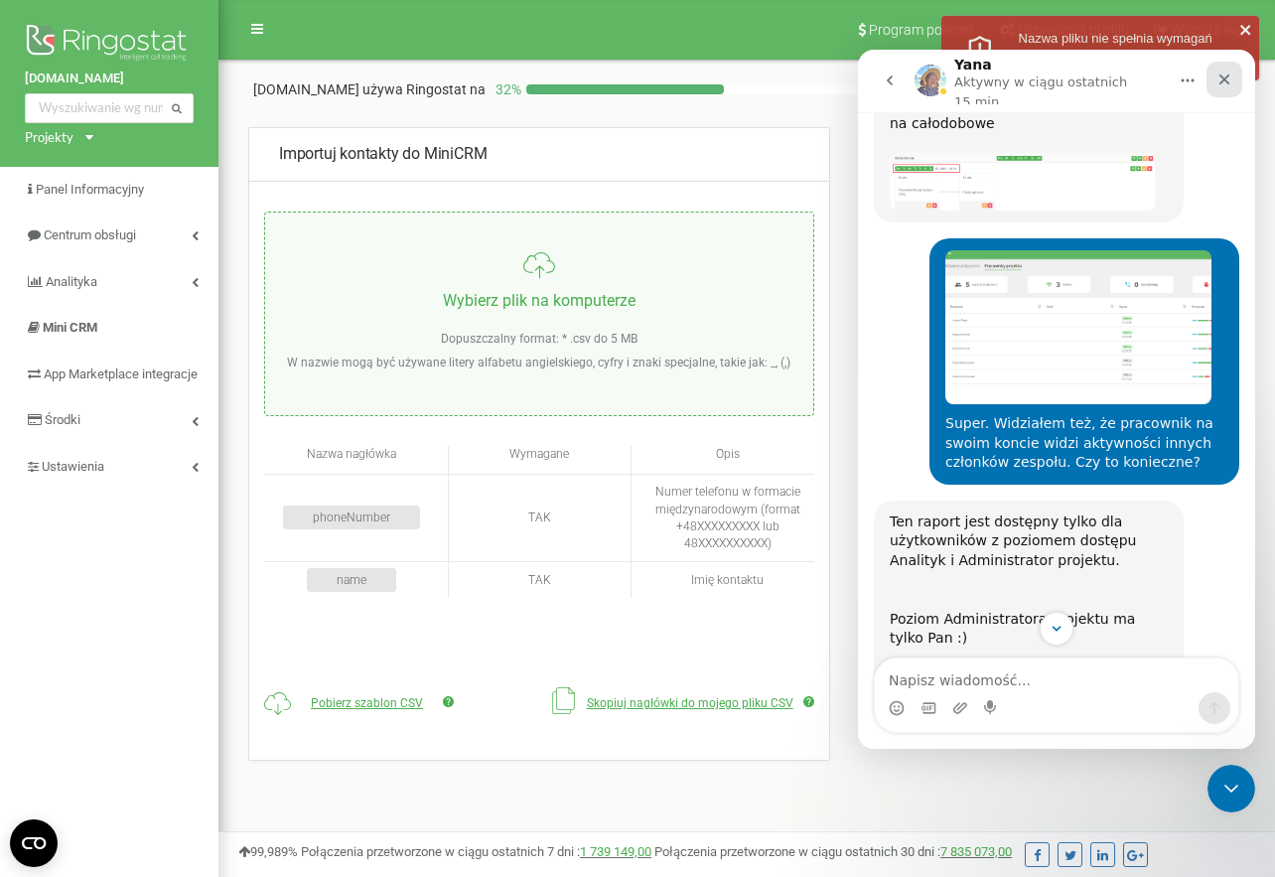
click at [1224, 78] on icon "Zamknij" at bounding box center [1225, 80] width 16 height 16
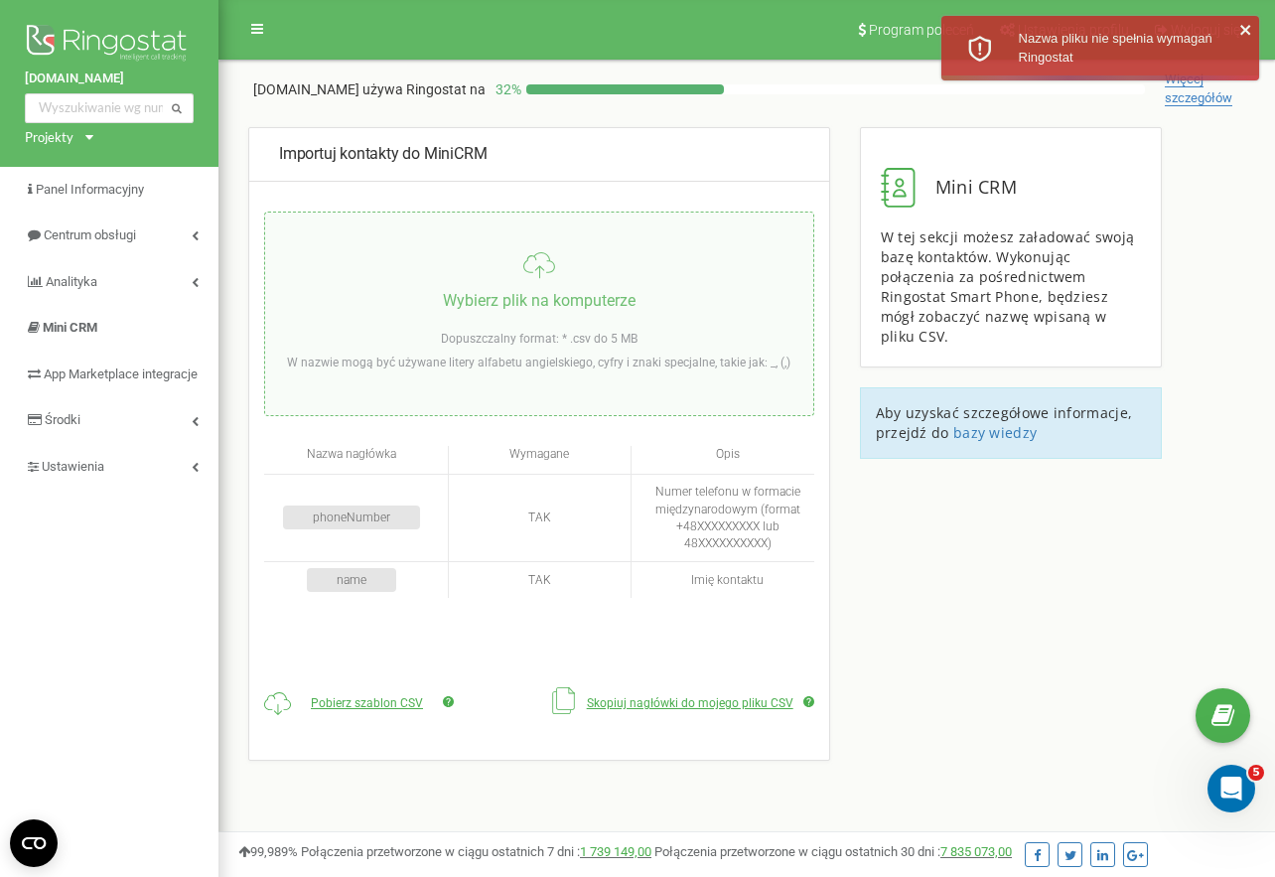
scroll to position [8165, 0]
click at [539, 257] on input "file" at bounding box center [539, 314] width 548 height 203
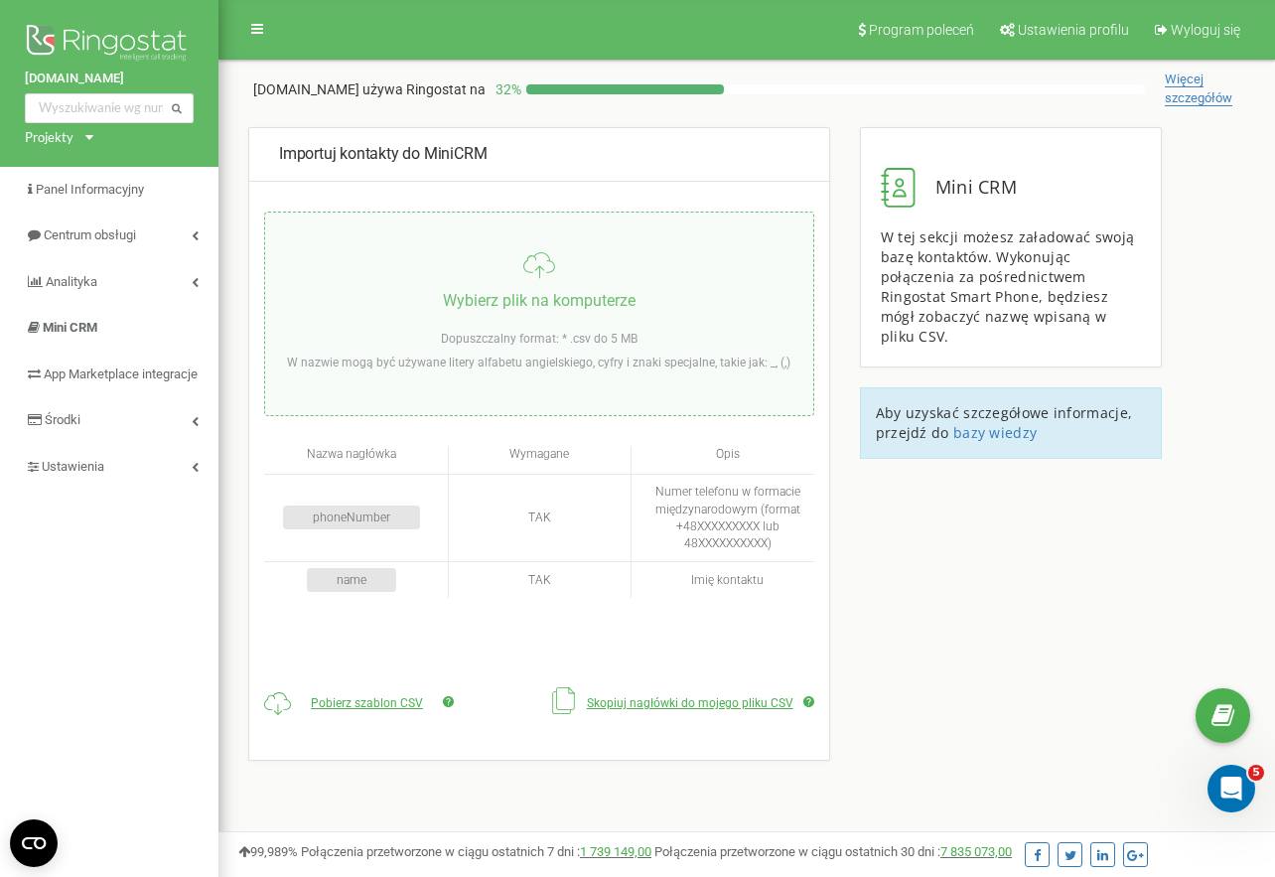
click at [539, 282] on input "file" at bounding box center [539, 314] width 548 height 203
